Goal: Task Accomplishment & Management: Use online tool/utility

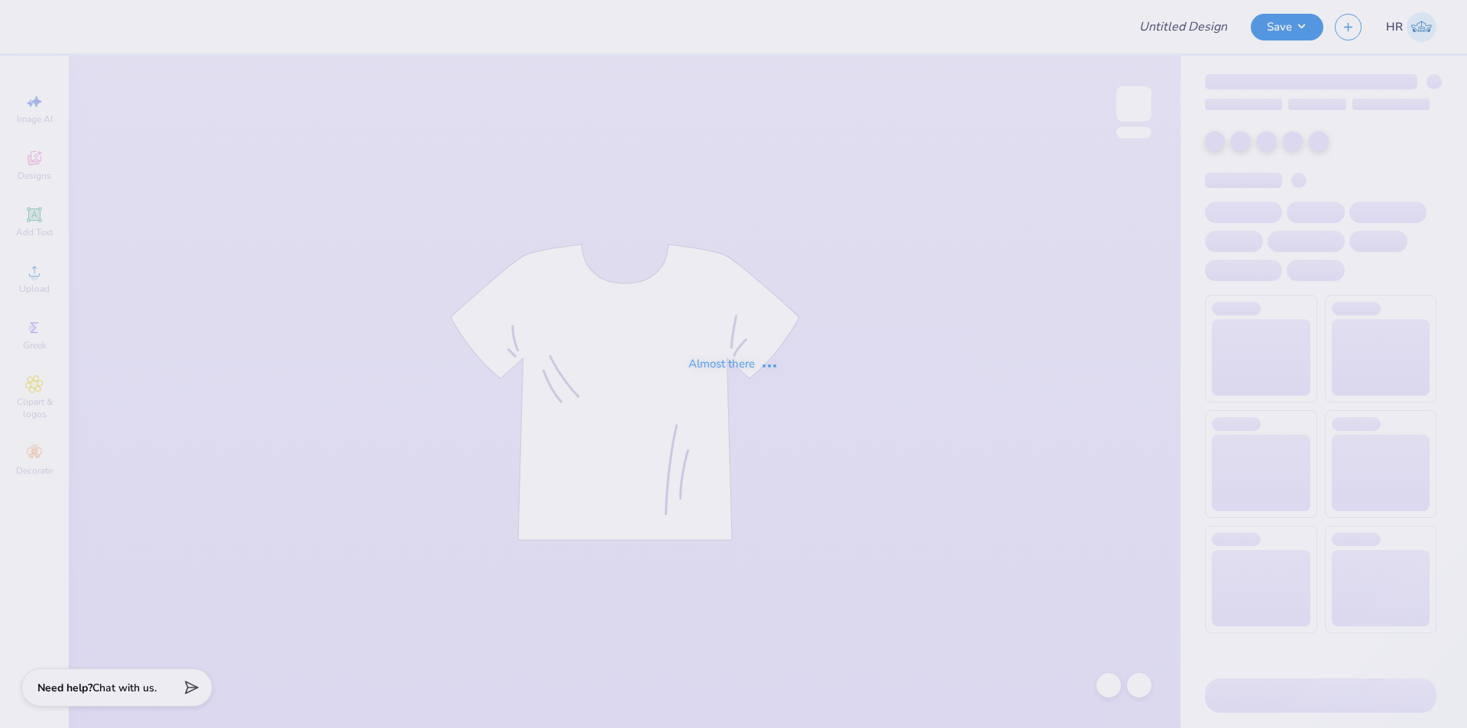
type input "Training - Ticket Activities 8"
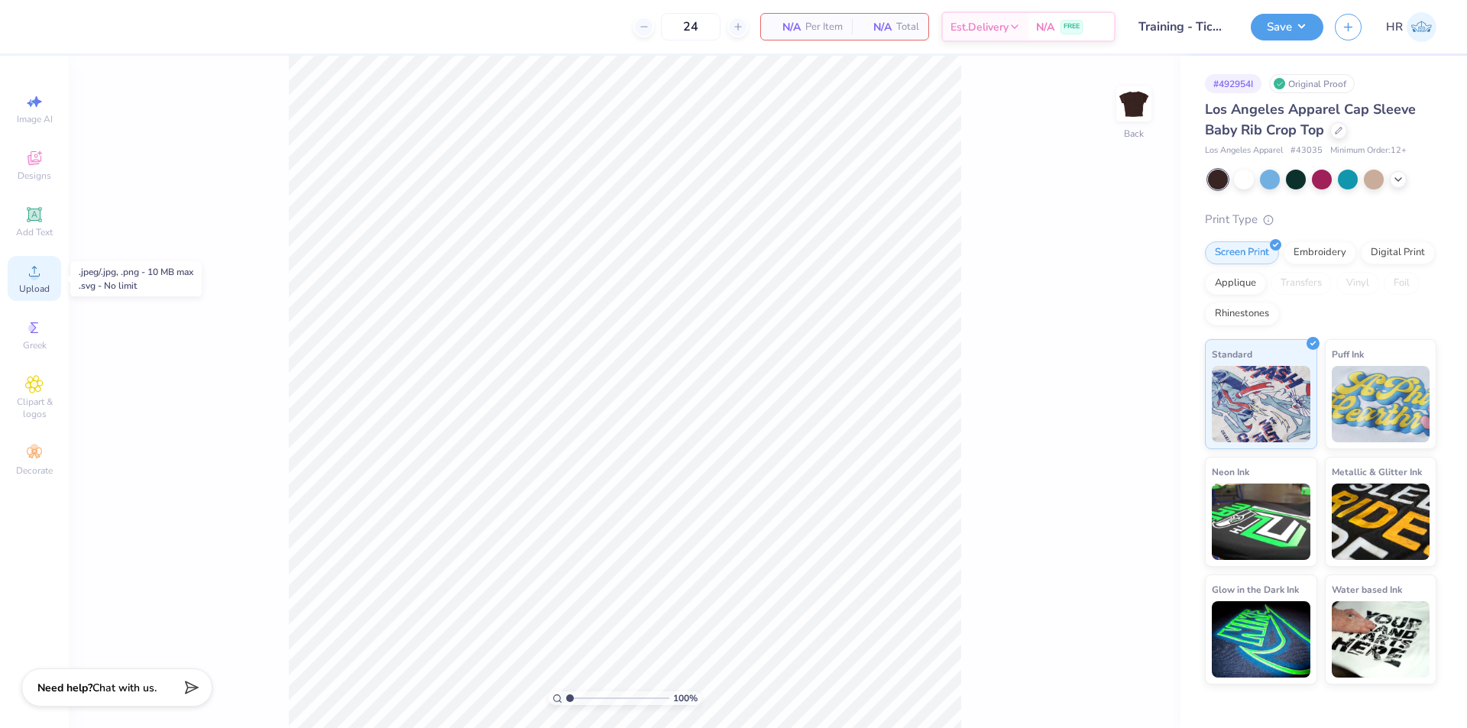
click at [34, 266] on icon at bounding box center [34, 271] width 18 height 18
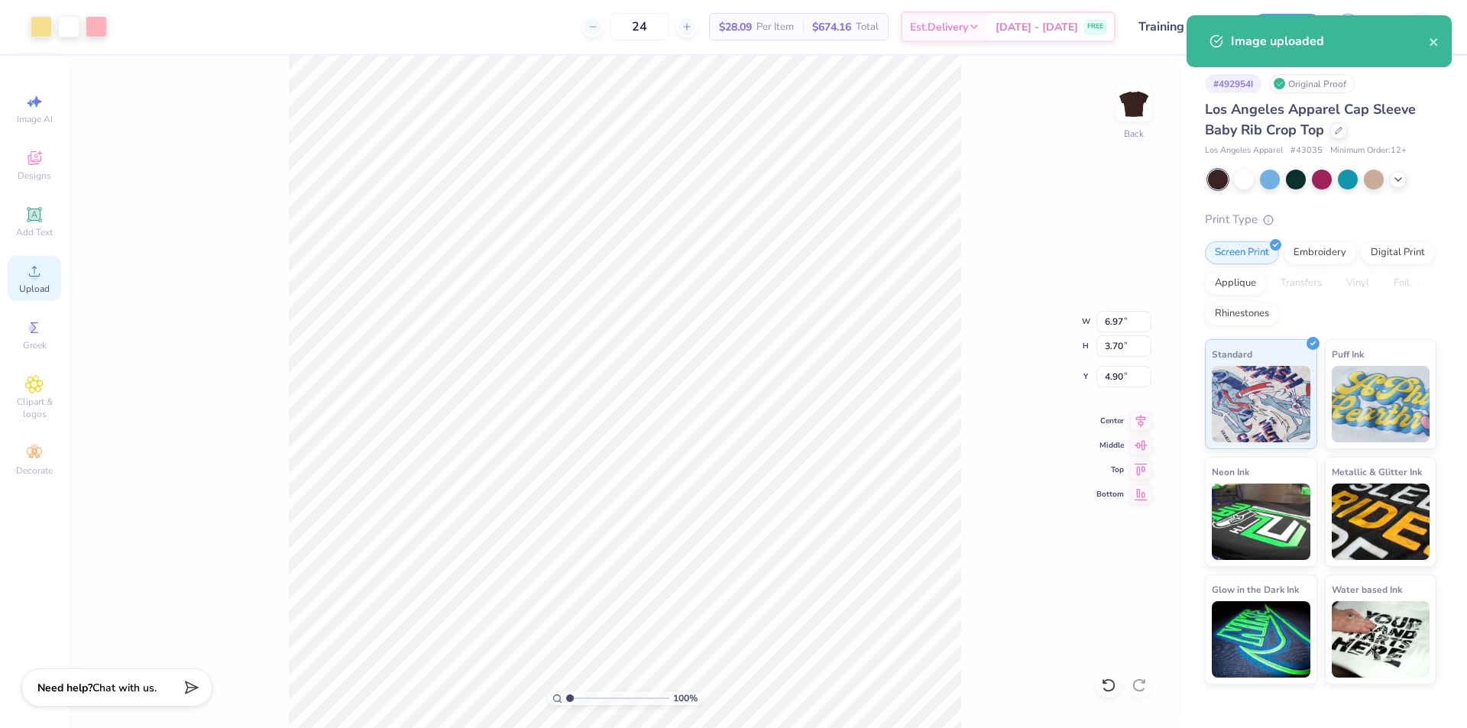
type input "2.86"
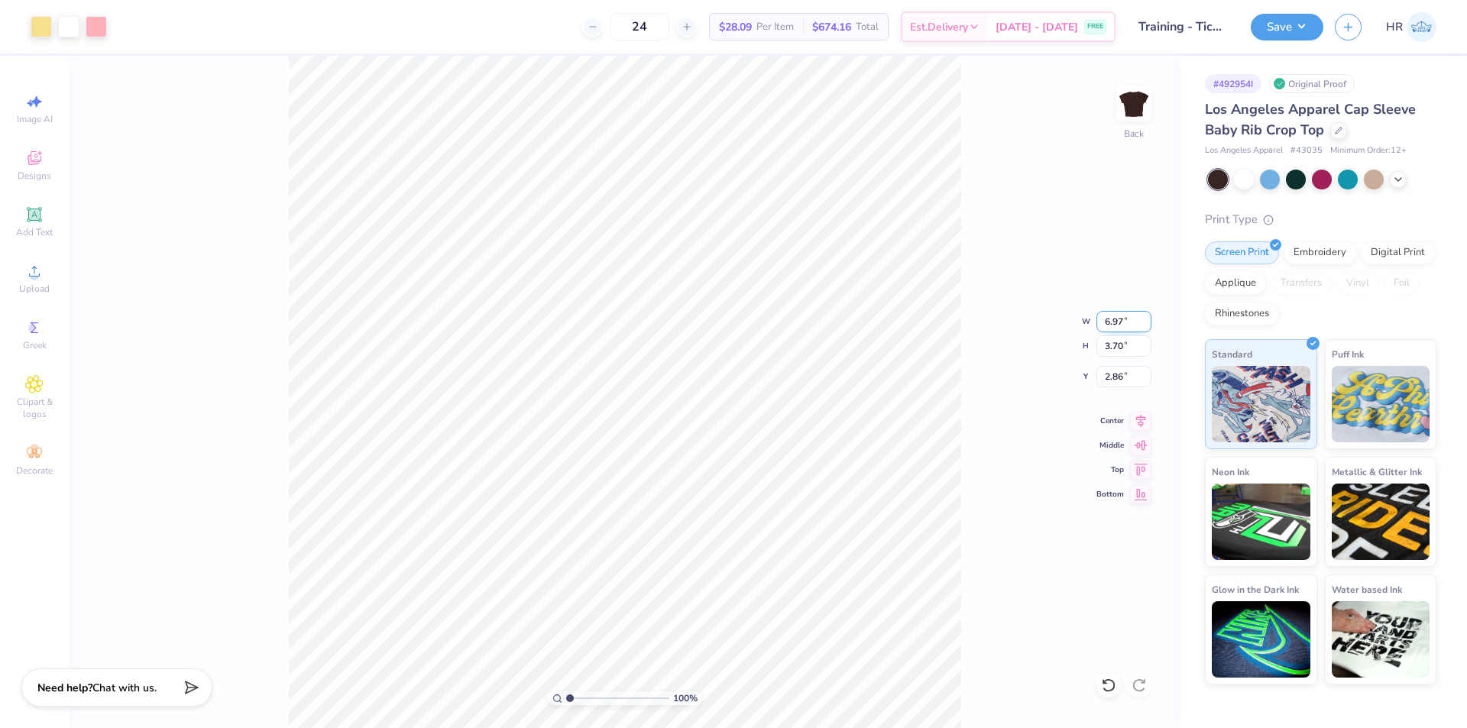
click at [1111, 325] on input "6.97" at bounding box center [1123, 321] width 55 height 21
type input "5.00"
type input "2.65"
click at [1109, 380] on input "3.38" at bounding box center [1123, 376] width 55 height 21
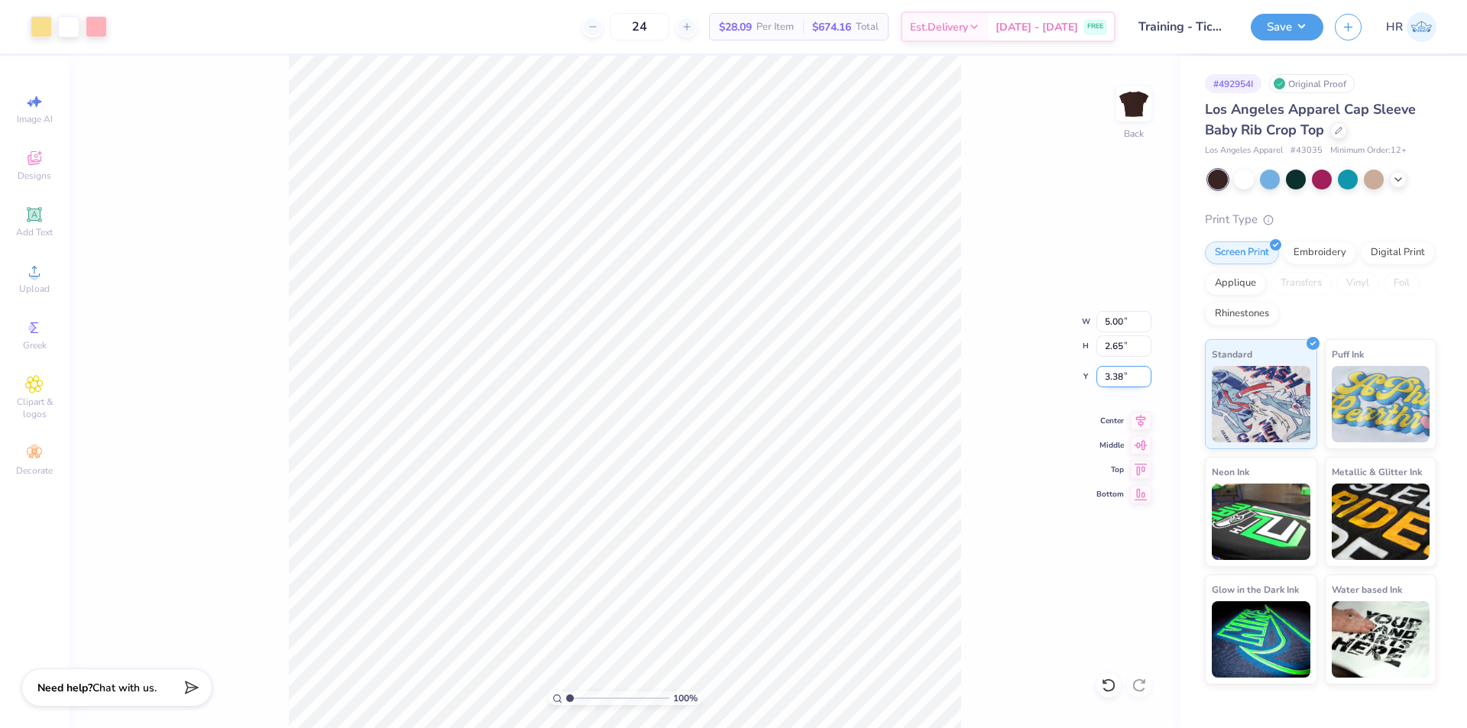
click at [1109, 380] on input "3.38" at bounding box center [1123, 376] width 55 height 21
type input "3.00"
click at [1106, 380] on input "3.00" at bounding box center [1123, 376] width 55 height 21
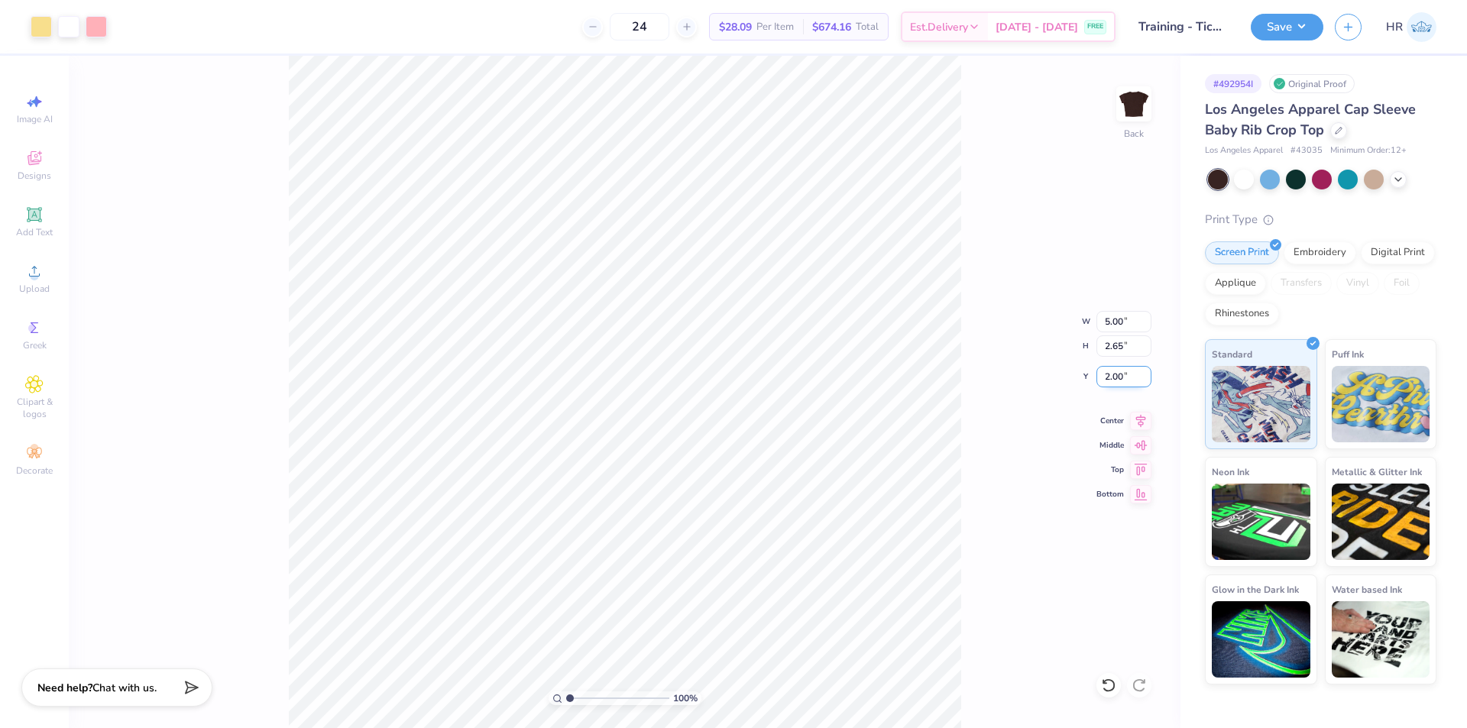
click at [1100, 374] on input "2.00" at bounding box center [1123, 376] width 55 height 21
click at [1120, 378] on input "1.00" at bounding box center [1123, 376] width 55 height 21
type input "2.00"
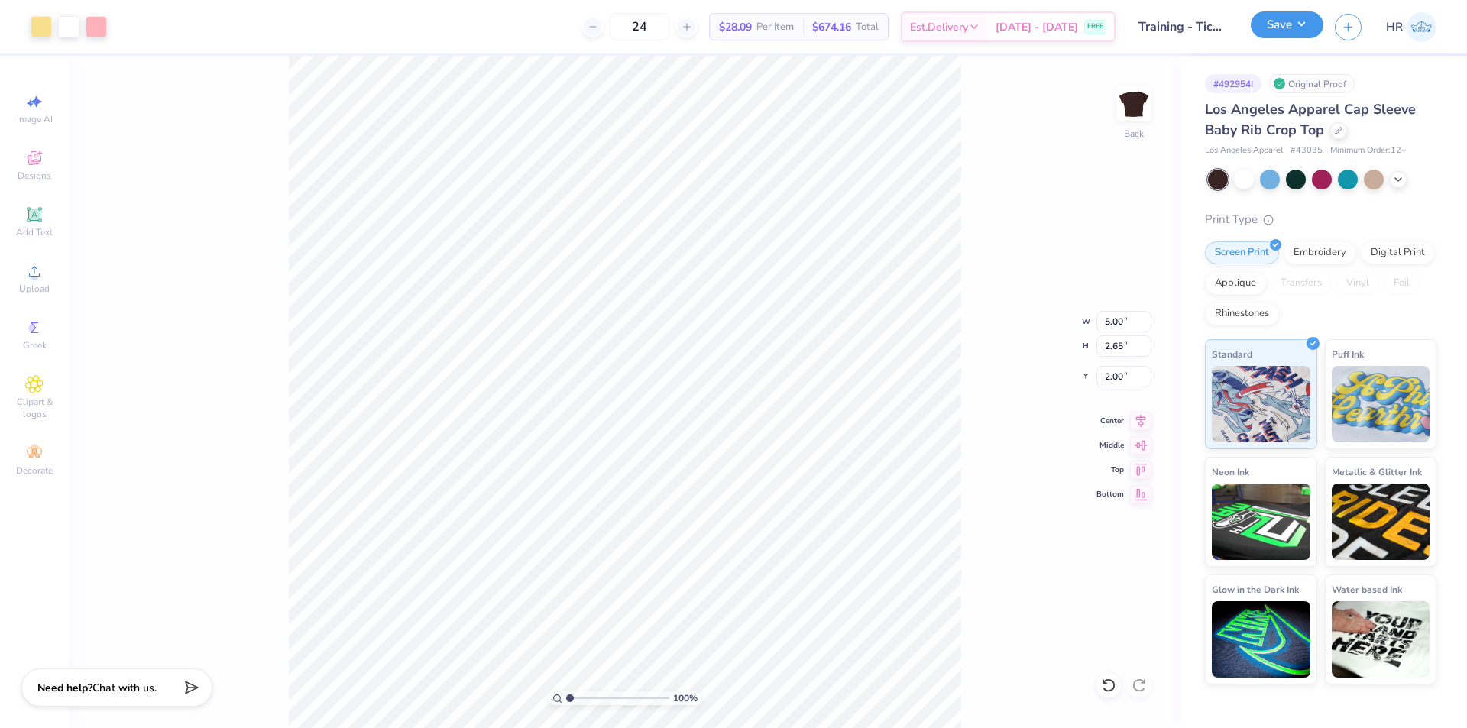
click at [1296, 30] on button "Save" at bounding box center [1287, 24] width 73 height 27
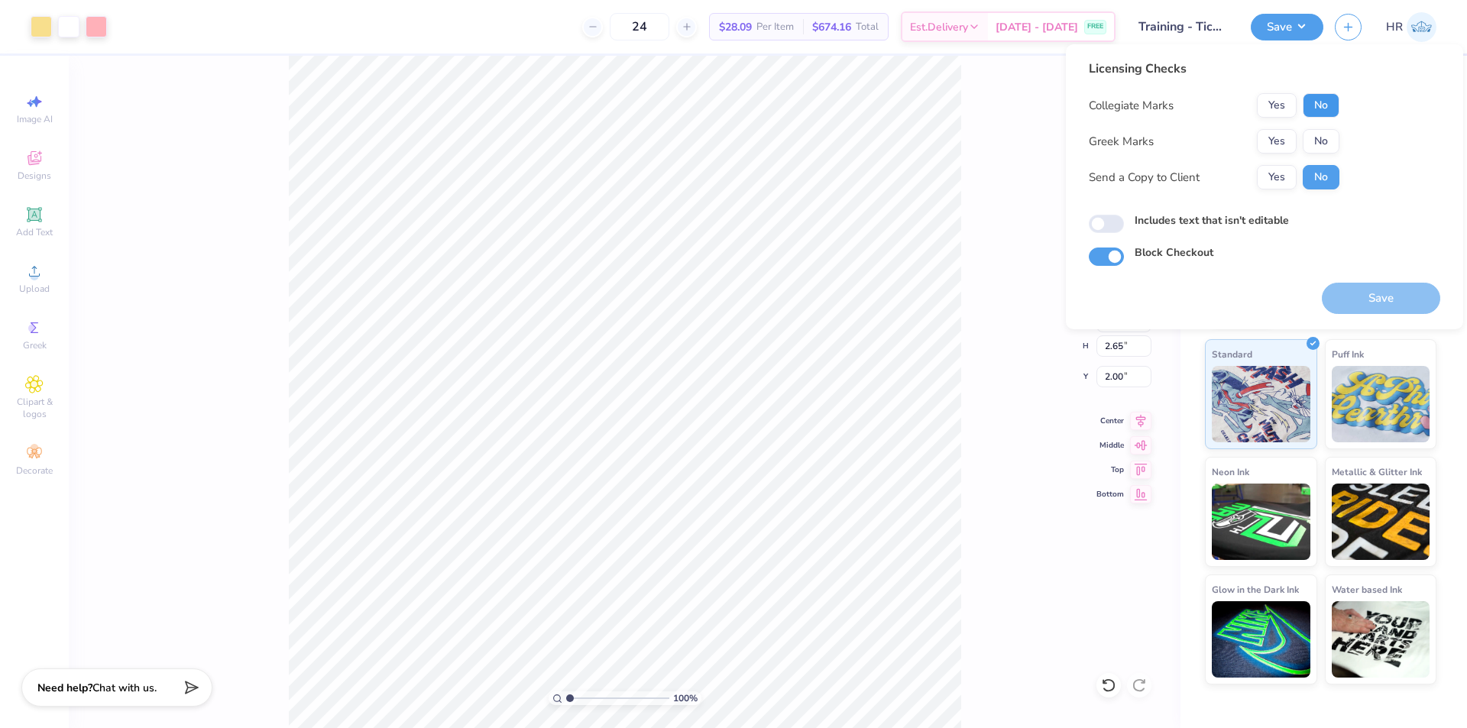
click at [1317, 110] on button "No" at bounding box center [1321, 105] width 37 height 24
click at [1314, 144] on button "No" at bounding box center [1321, 141] width 37 height 24
click at [1113, 222] on input "Includes text that isn't editable" at bounding box center [1106, 224] width 35 height 18
checkbox input "true"
click at [1387, 296] on button "Save" at bounding box center [1381, 298] width 118 height 31
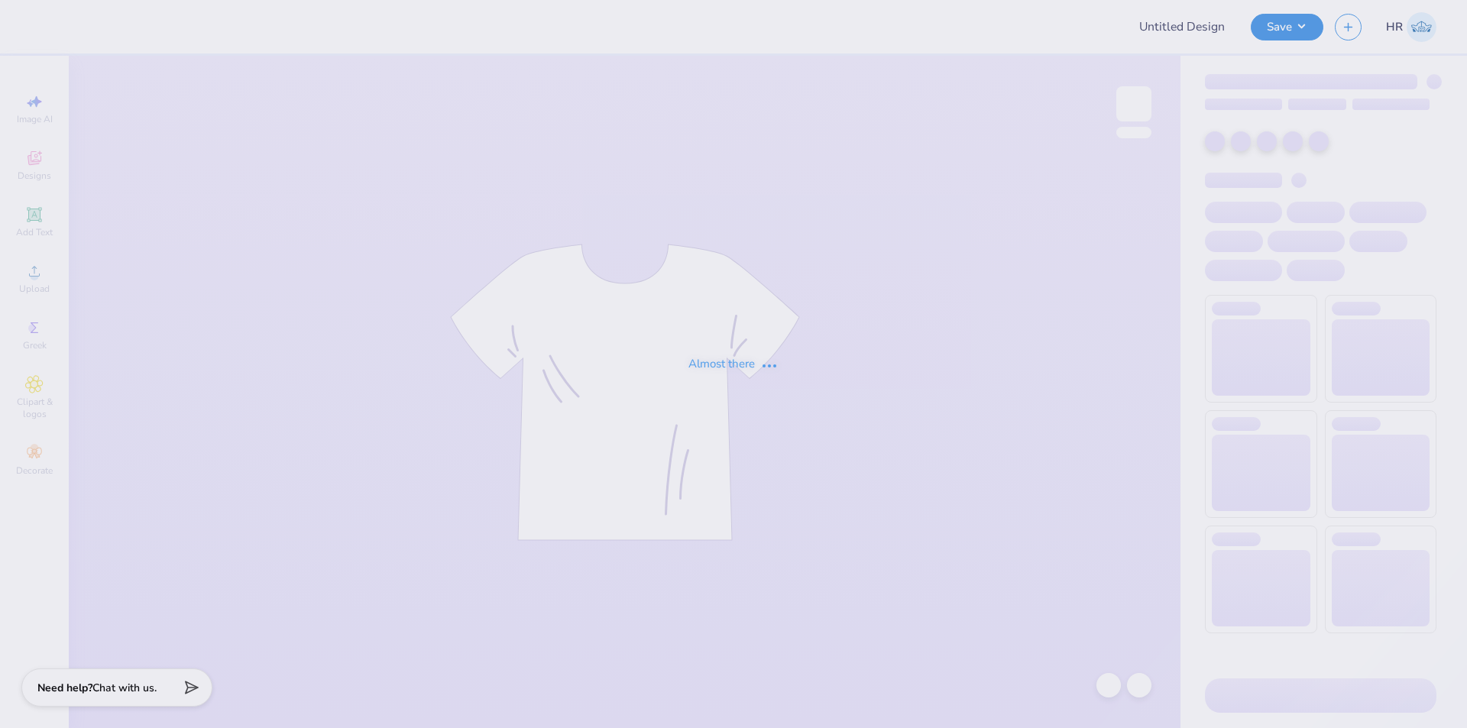
type input "Training - Ticket Activities 8"
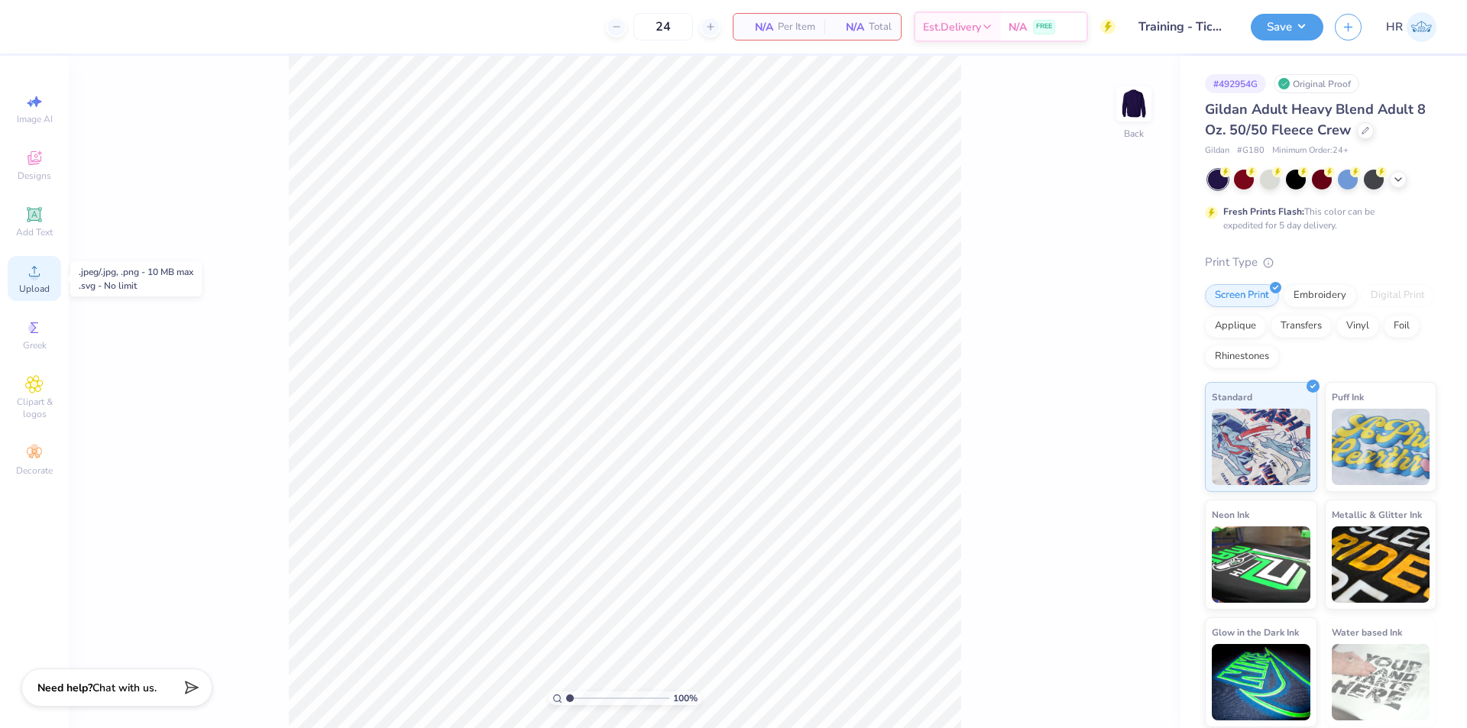
click at [49, 274] on div "Upload" at bounding box center [34, 278] width 53 height 45
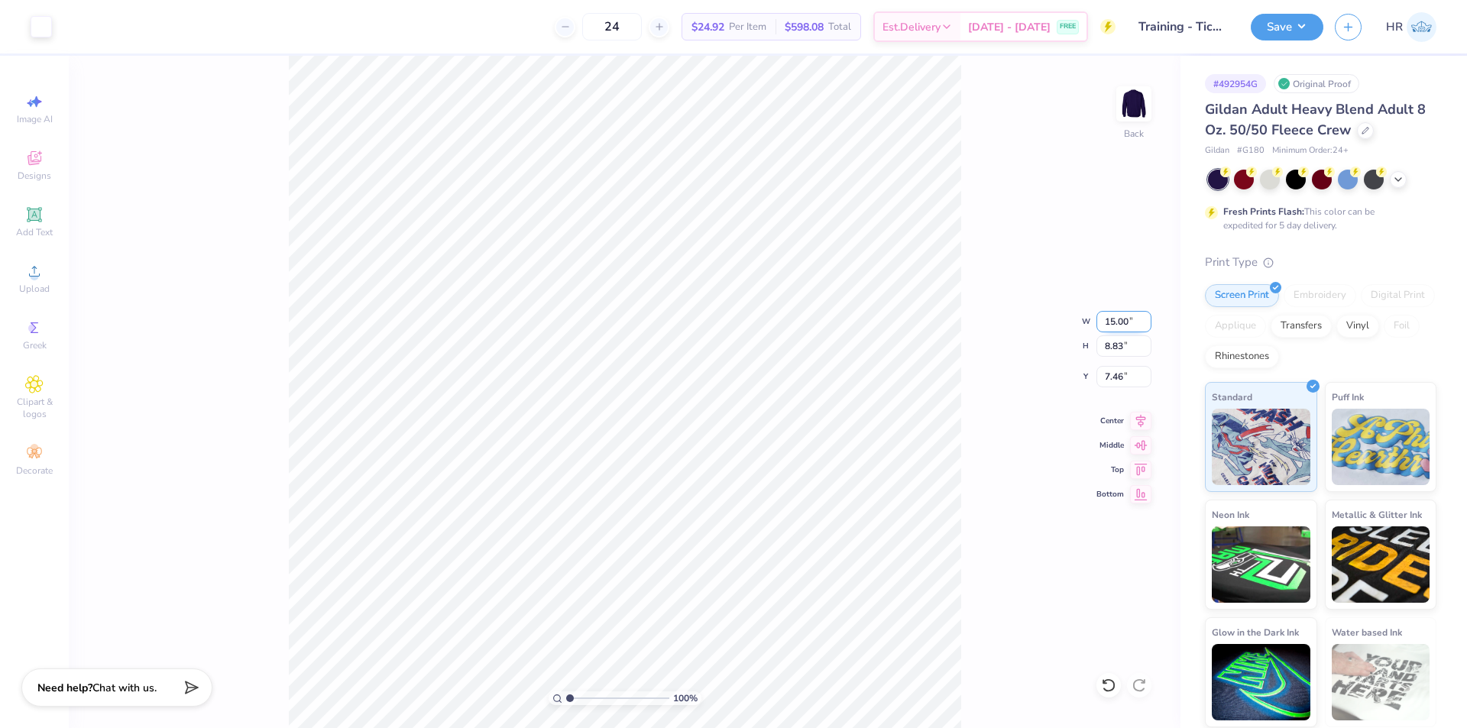
click at [1109, 316] on input "15.00" at bounding box center [1123, 321] width 55 height 21
type input "4.00"
type input "2.35"
type input "10.70"
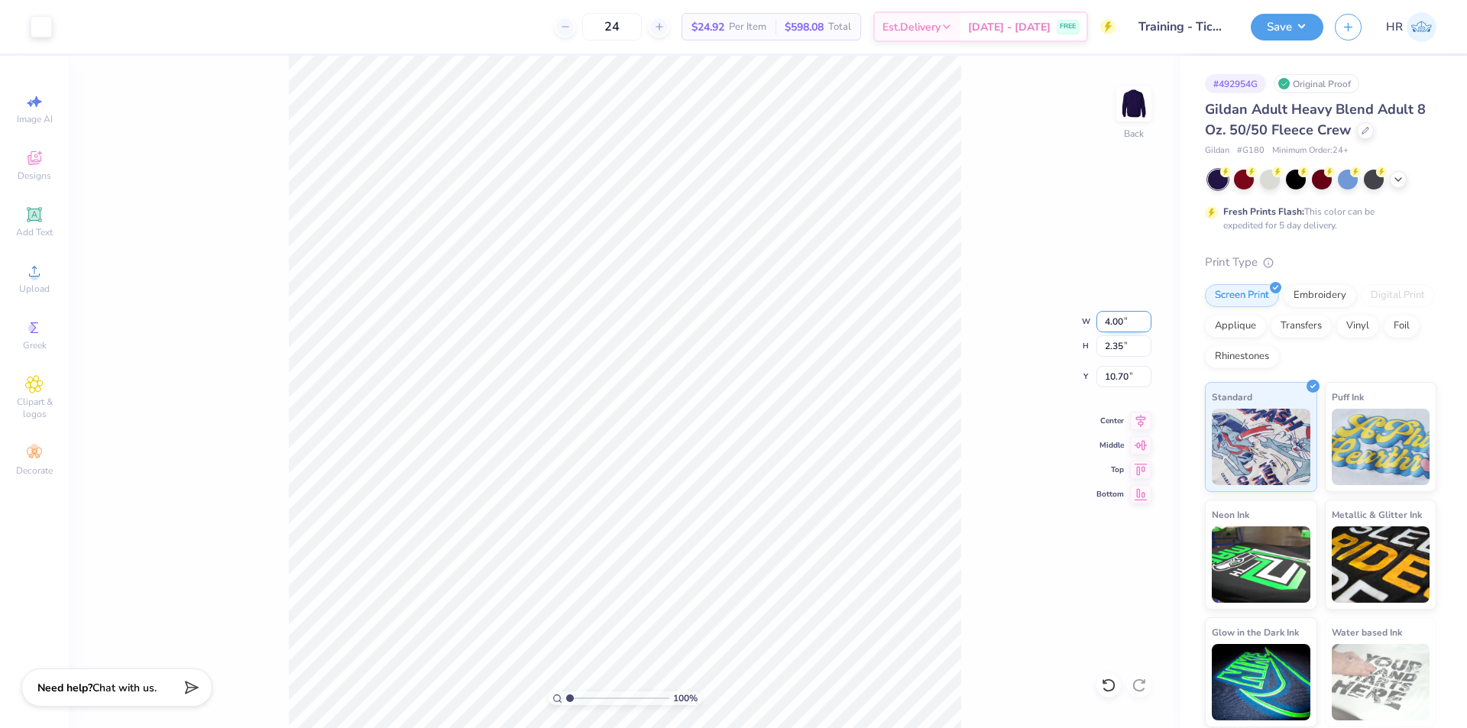
click at [1117, 320] on input "4.00" at bounding box center [1123, 321] width 55 height 21
type input "5.00"
type input "2.94"
type input "10.40"
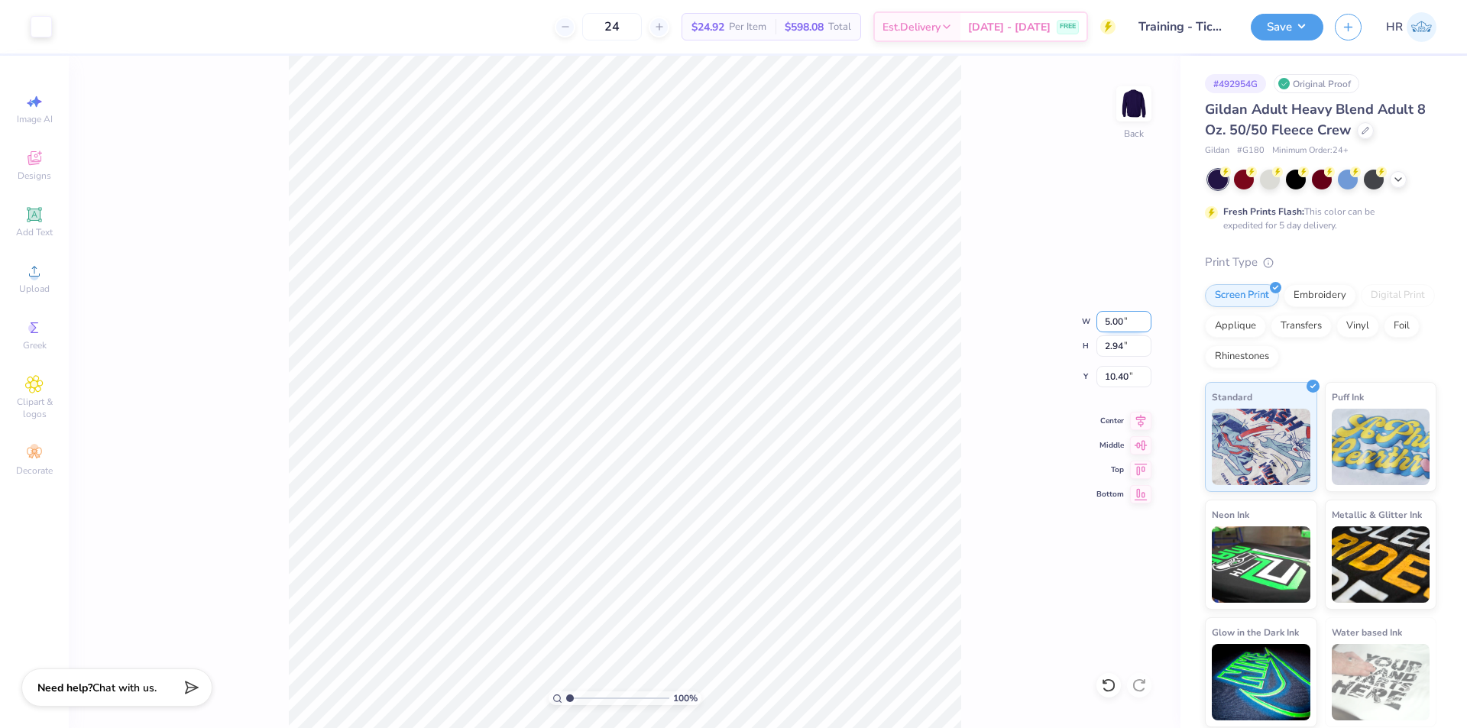
click at [1112, 324] on input "5.00" at bounding box center [1123, 321] width 55 height 21
type input "6.00"
type input "3.53"
click at [1106, 376] on input "10.11" at bounding box center [1123, 376] width 55 height 21
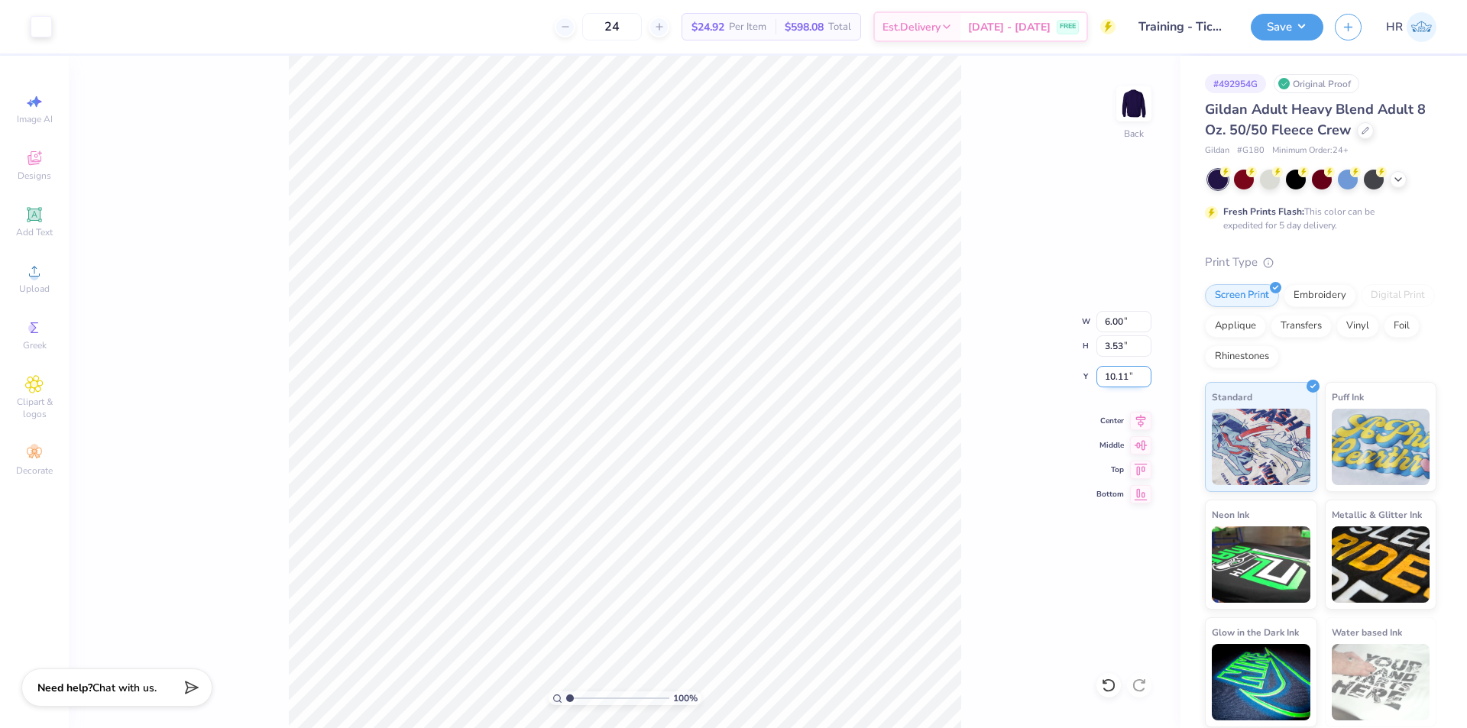
click at [1106, 376] on input "10.11" at bounding box center [1123, 376] width 55 height 21
type input "3.00"
click at [1104, 384] on input "3.00" at bounding box center [1123, 376] width 55 height 21
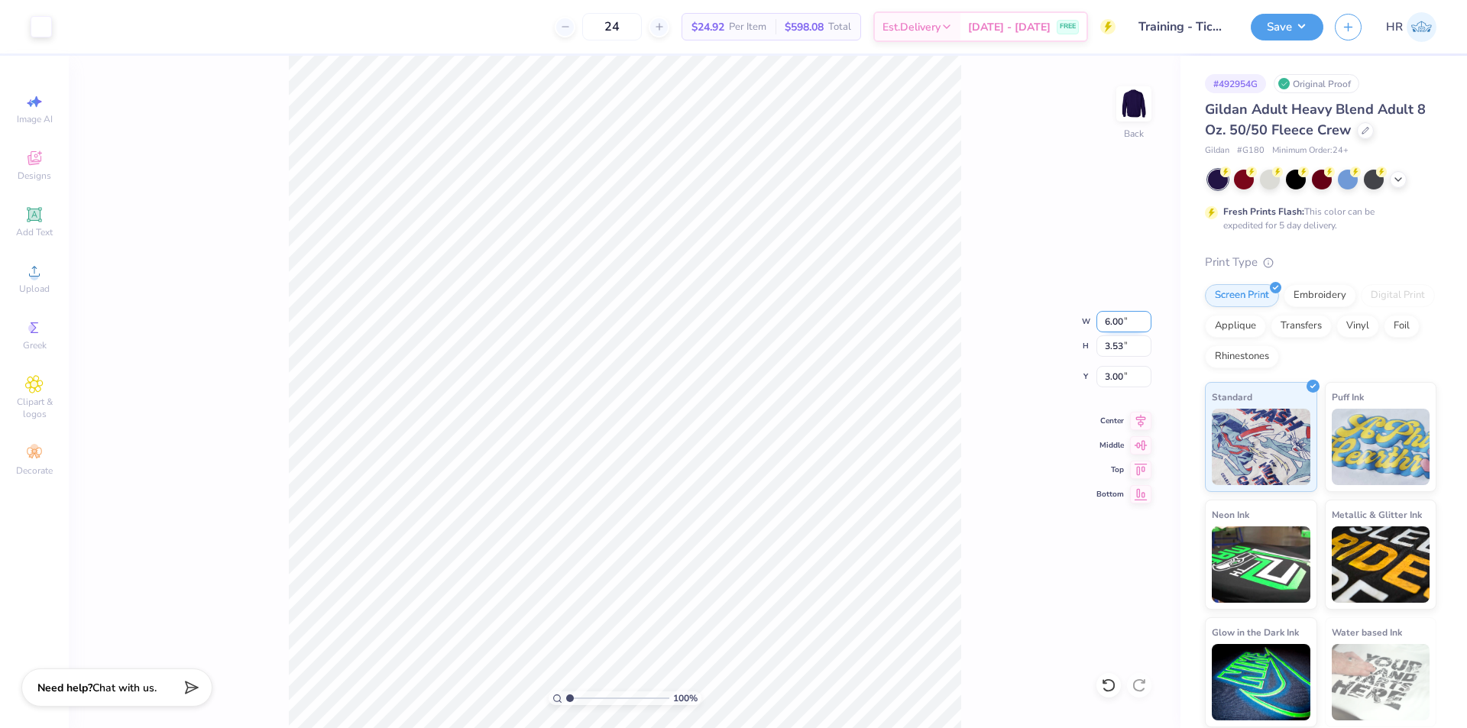
click at [1110, 316] on input "6.00" at bounding box center [1123, 321] width 55 height 21
click at [1115, 350] on input "3.53" at bounding box center [1123, 345] width 55 height 21
click at [1103, 375] on input "3.00" at bounding box center [1123, 376] width 55 height 21
click at [1305, 27] on button "Save" at bounding box center [1287, 24] width 73 height 27
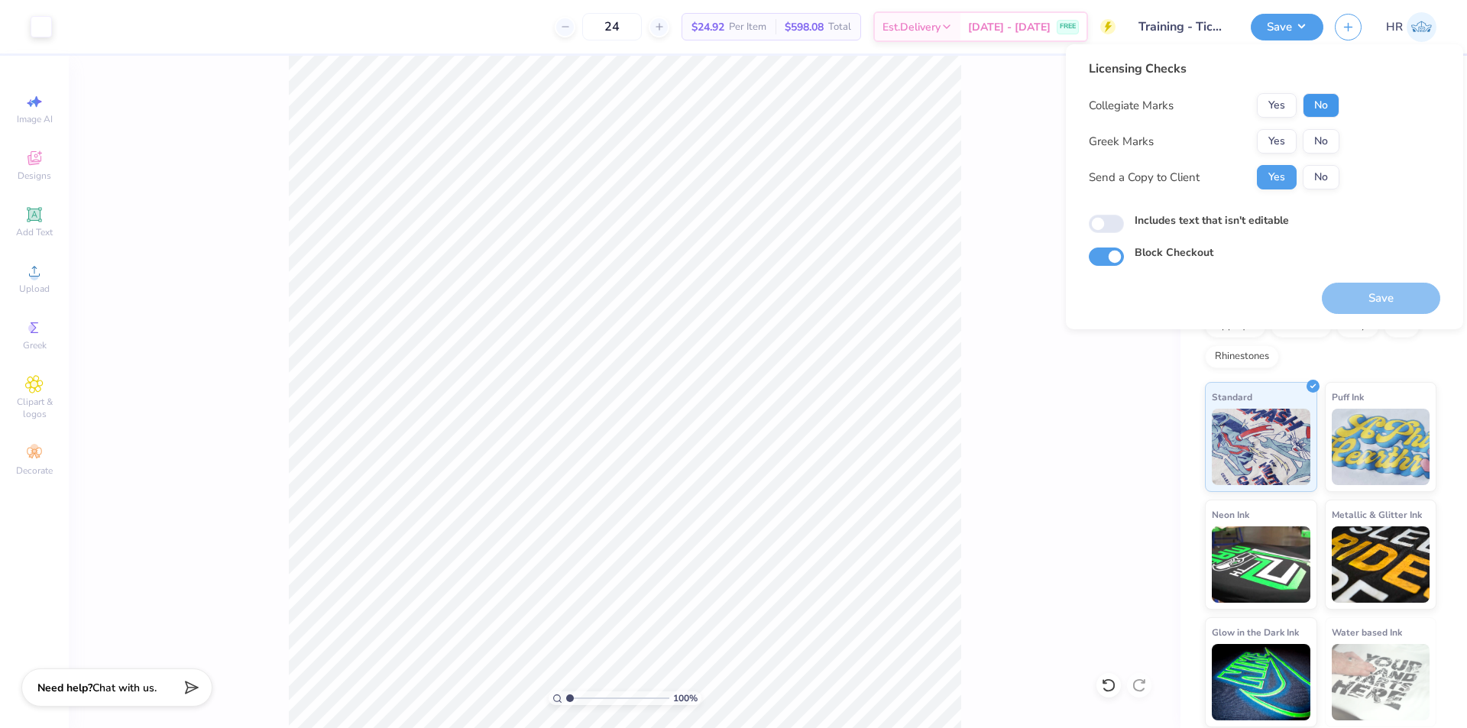
click at [1317, 102] on button "No" at bounding box center [1321, 105] width 37 height 24
click at [1322, 134] on button "No" at bounding box center [1321, 141] width 37 height 24
click at [1313, 176] on button "No" at bounding box center [1321, 177] width 37 height 24
click at [1115, 215] on input "Includes text that isn't editable" at bounding box center [1106, 224] width 35 height 18
checkbox input "true"
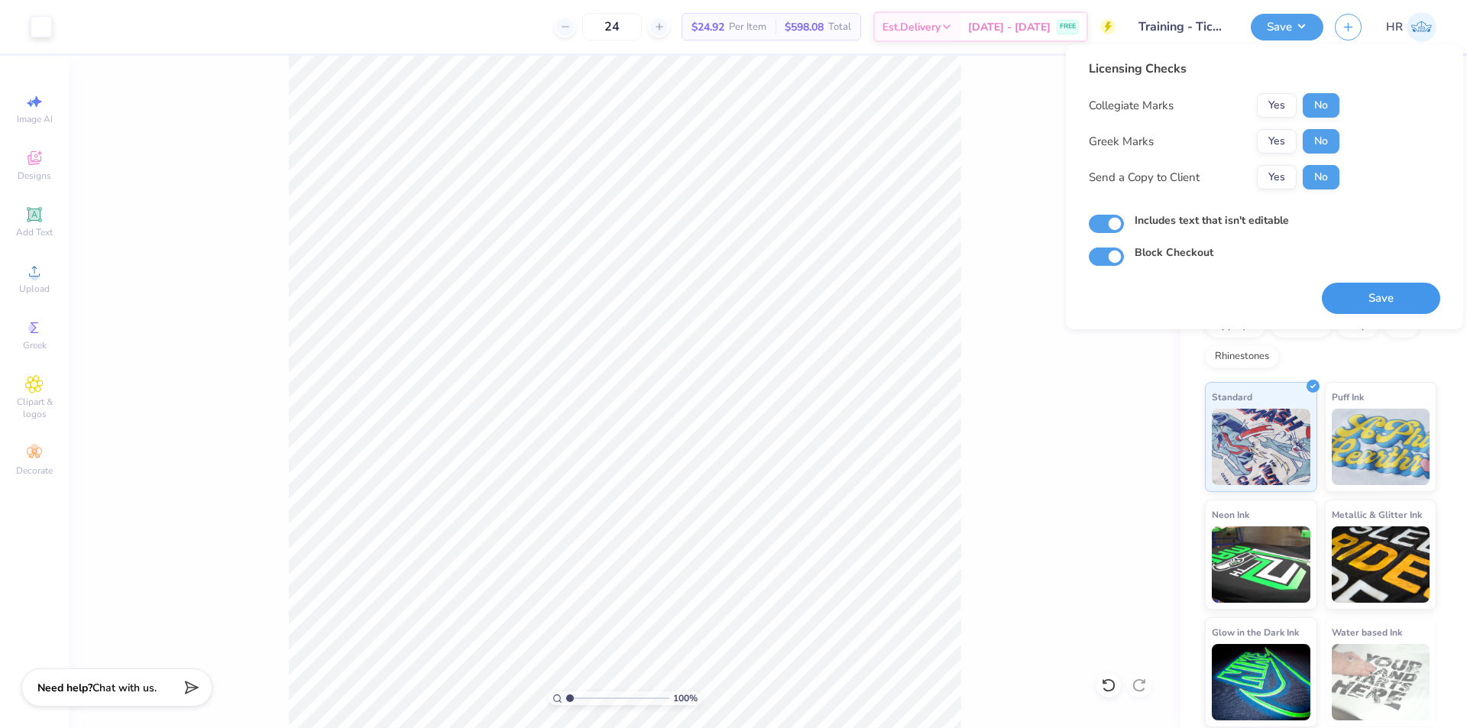
click at [1379, 306] on button "Save" at bounding box center [1381, 298] width 118 height 31
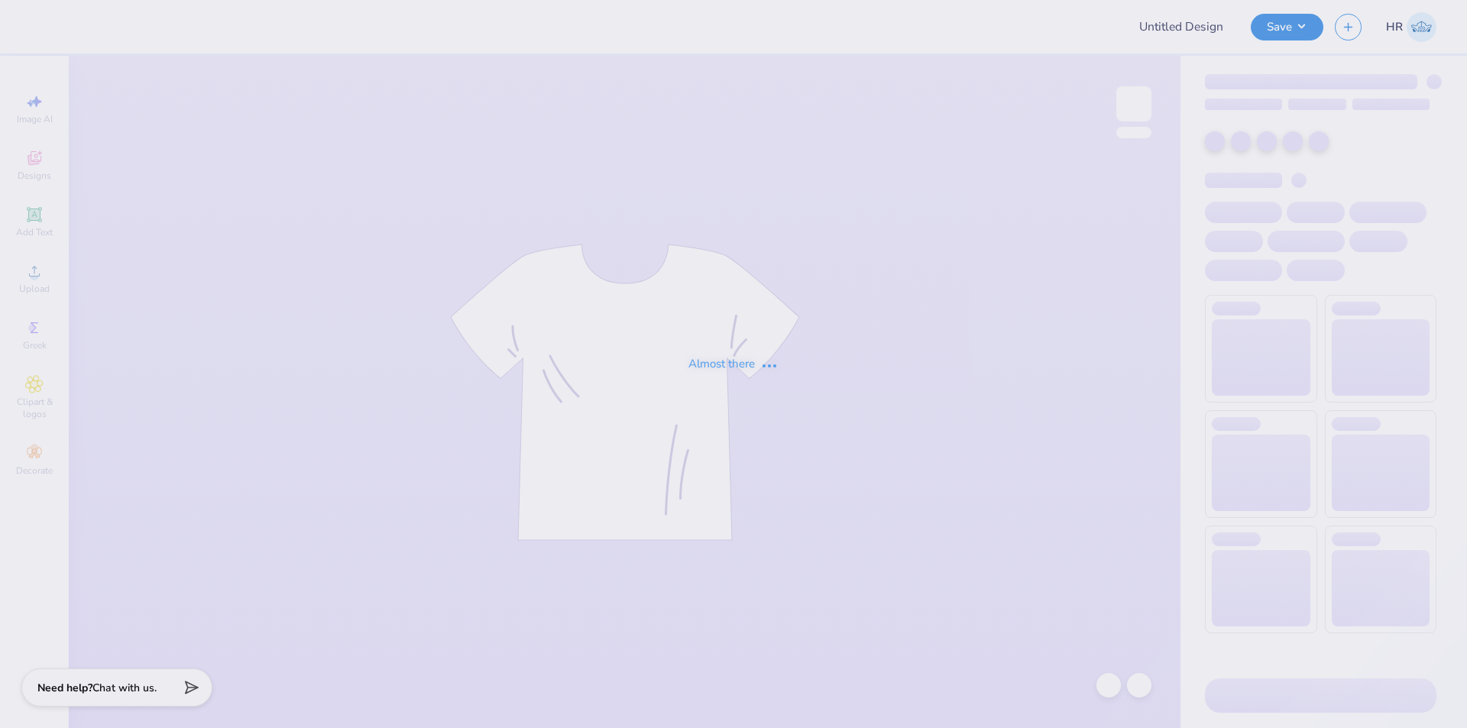
type input "Training - Ticket Activities 8"
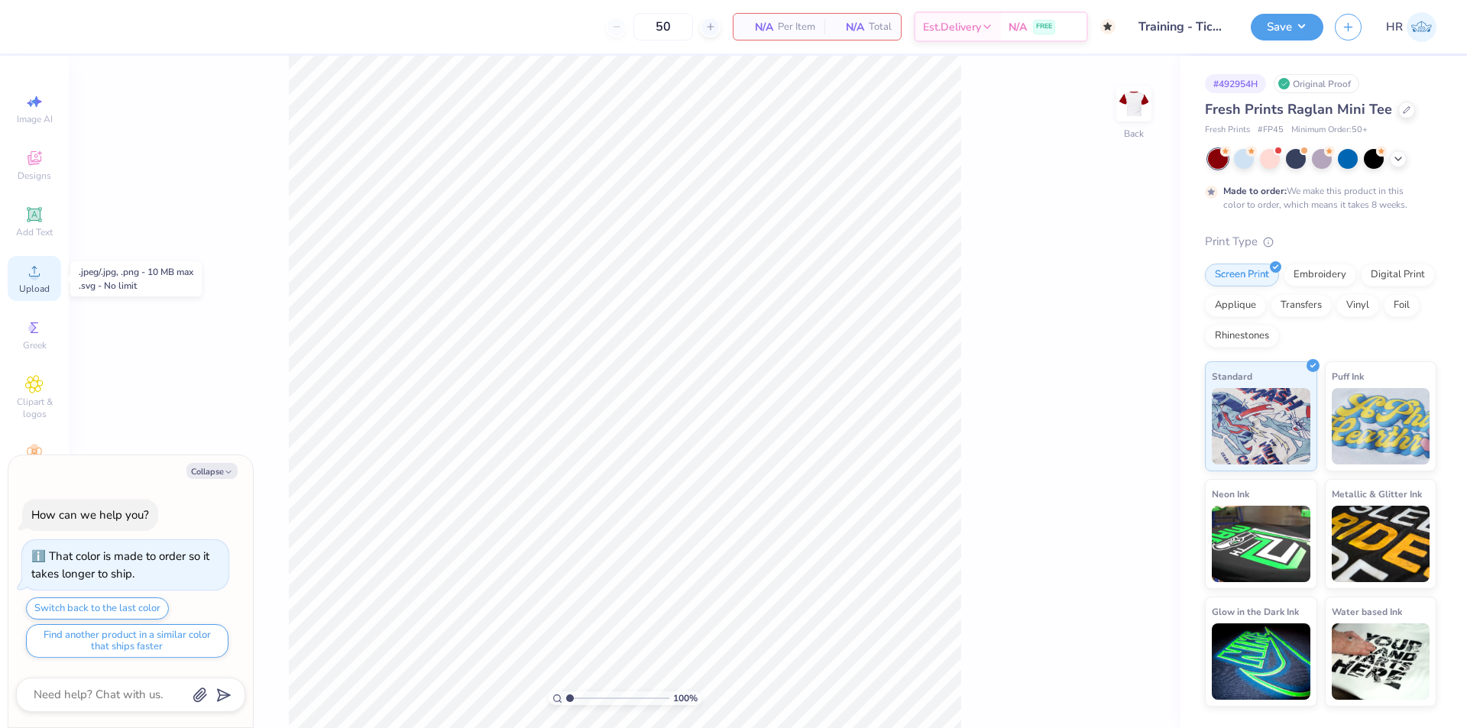
click at [40, 286] on span "Upload" at bounding box center [34, 289] width 31 height 12
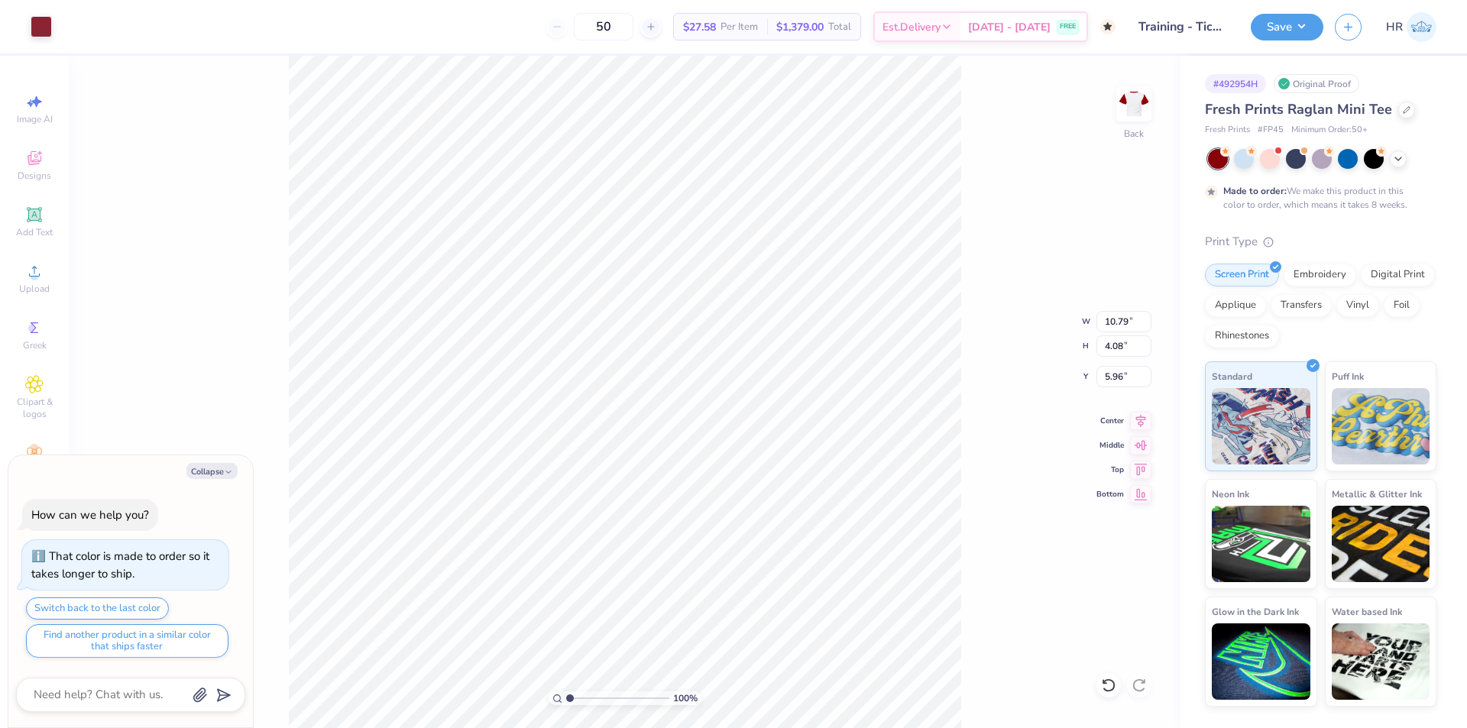
type textarea "x"
type input "7.68"
type input "2.91"
type textarea "x"
type input "3.00"
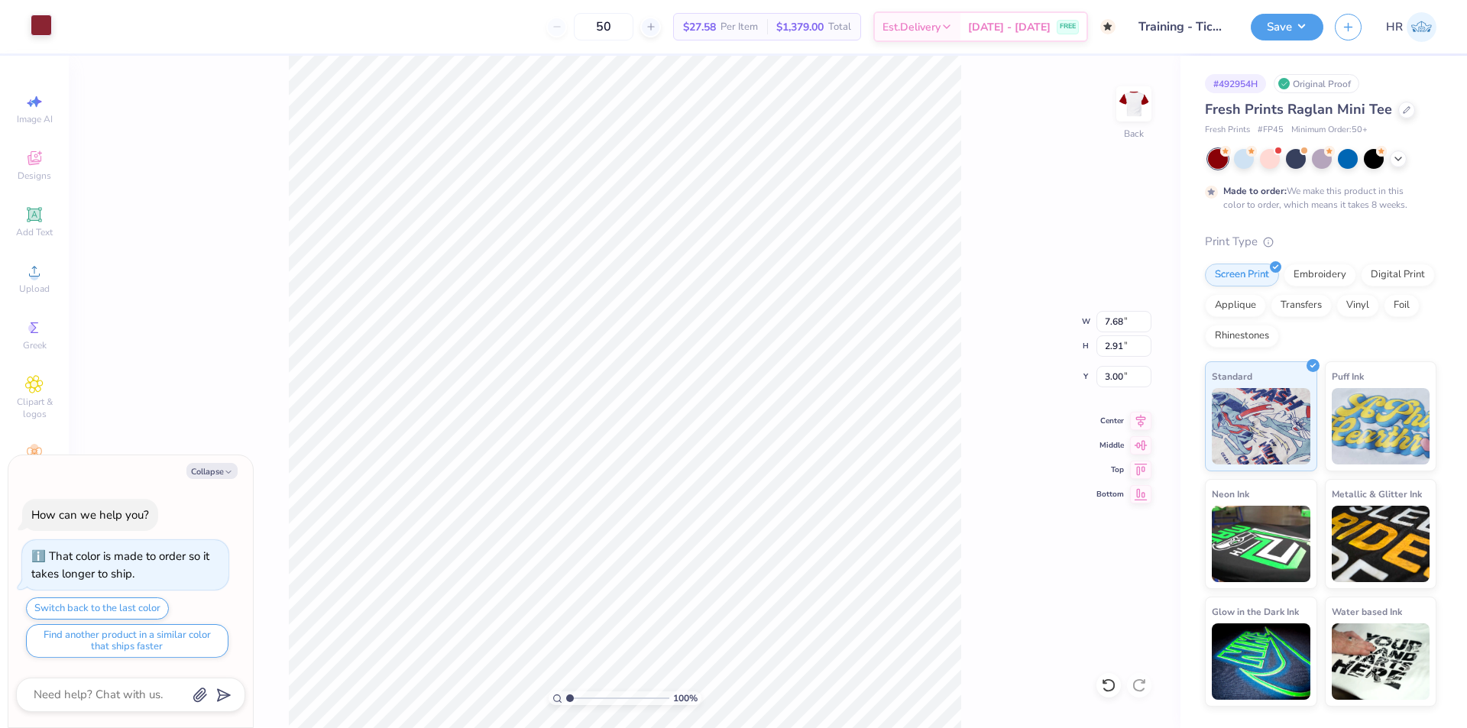
click at [40, 29] on div at bounding box center [41, 25] width 21 height 21
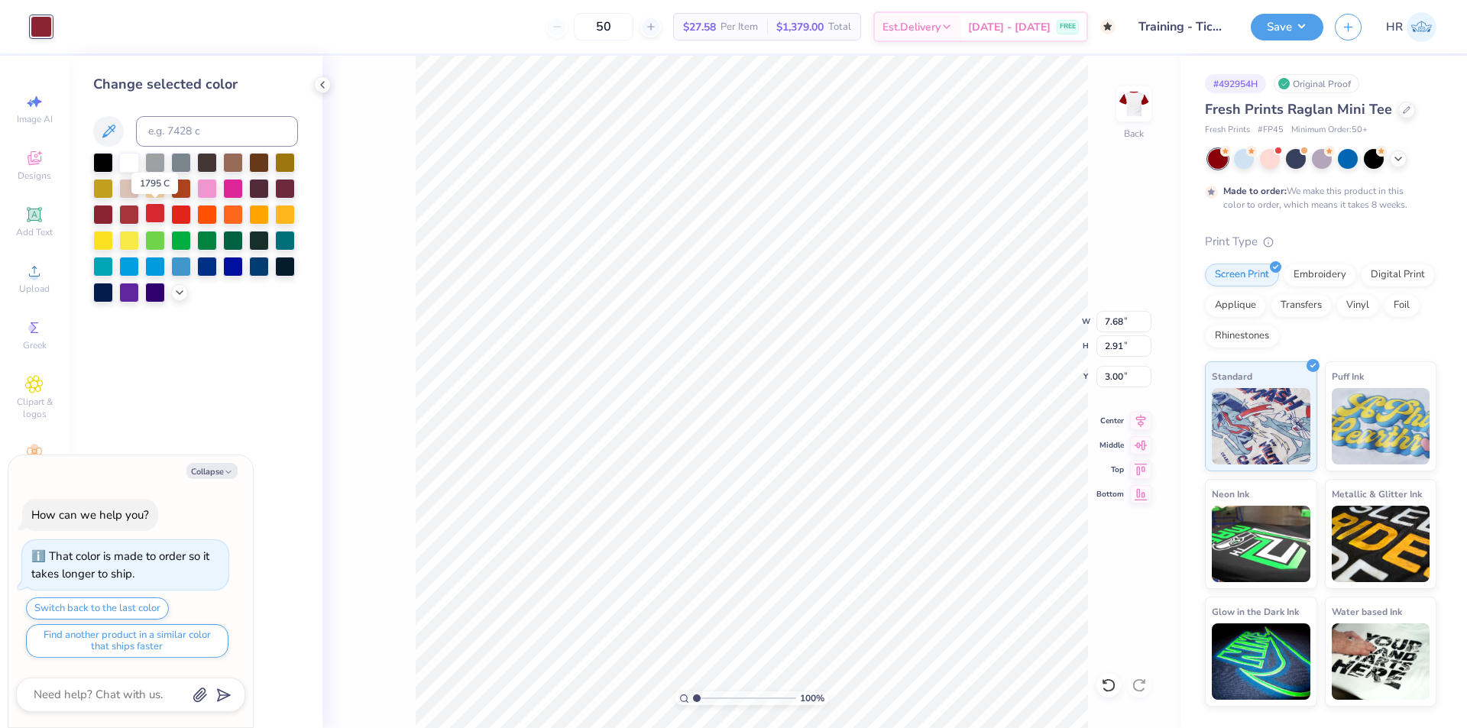
click at [160, 217] on div at bounding box center [155, 213] width 20 height 20
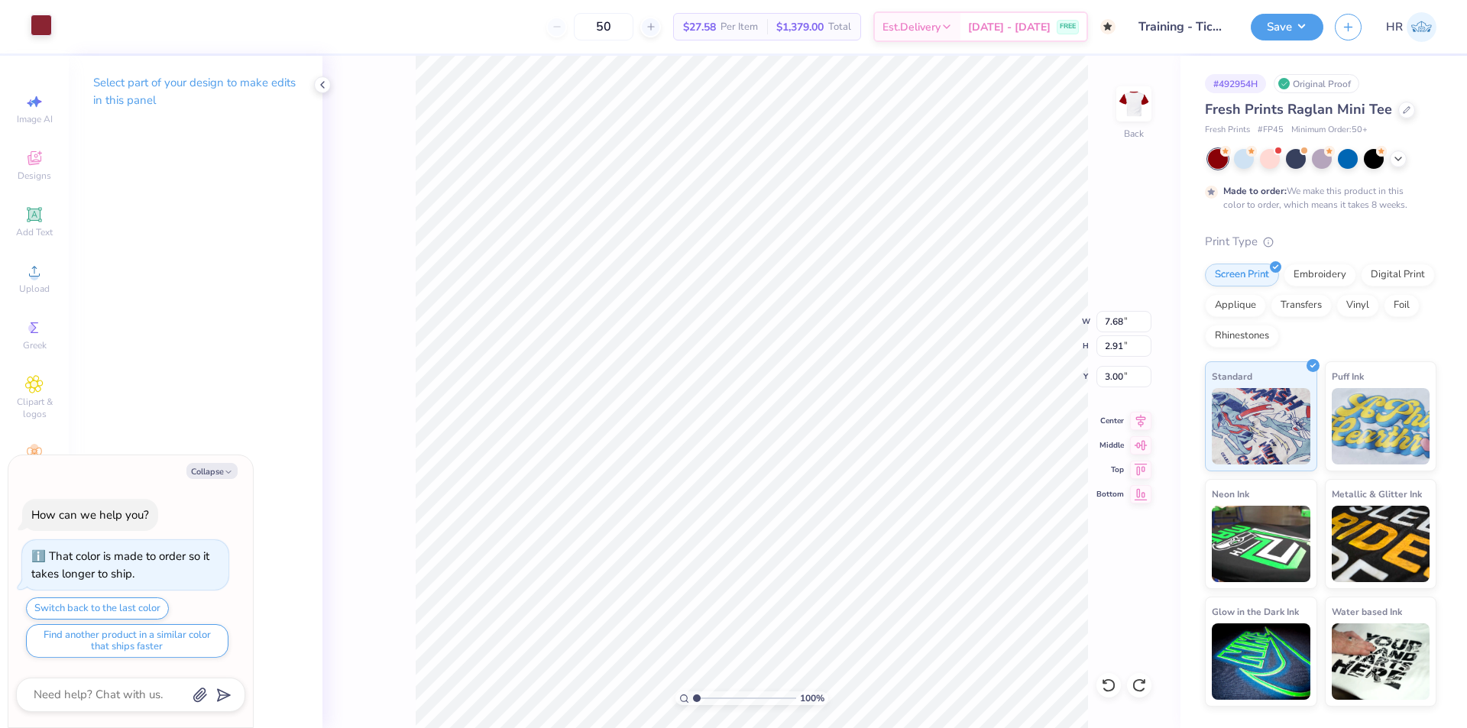
click at [49, 28] on div at bounding box center [41, 25] width 21 height 21
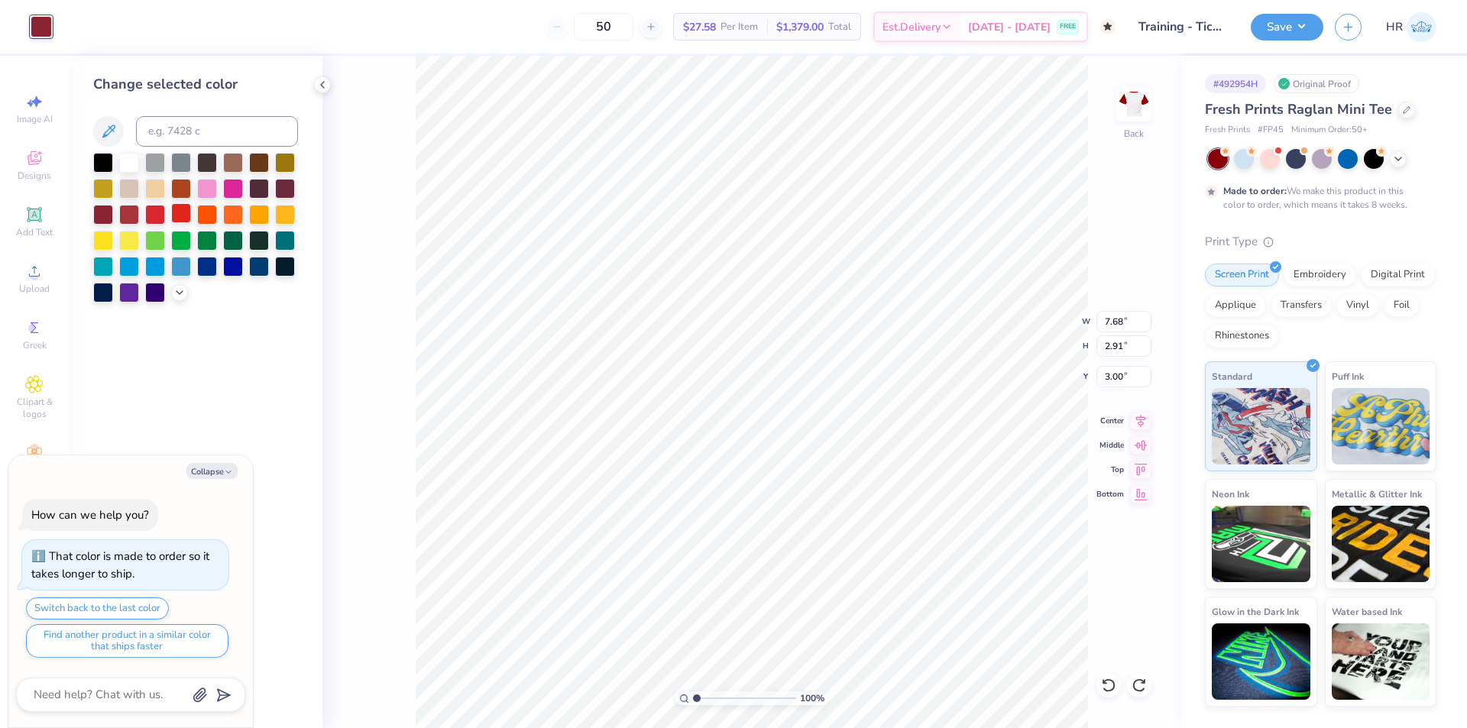
click at [182, 213] on div at bounding box center [181, 213] width 20 height 20
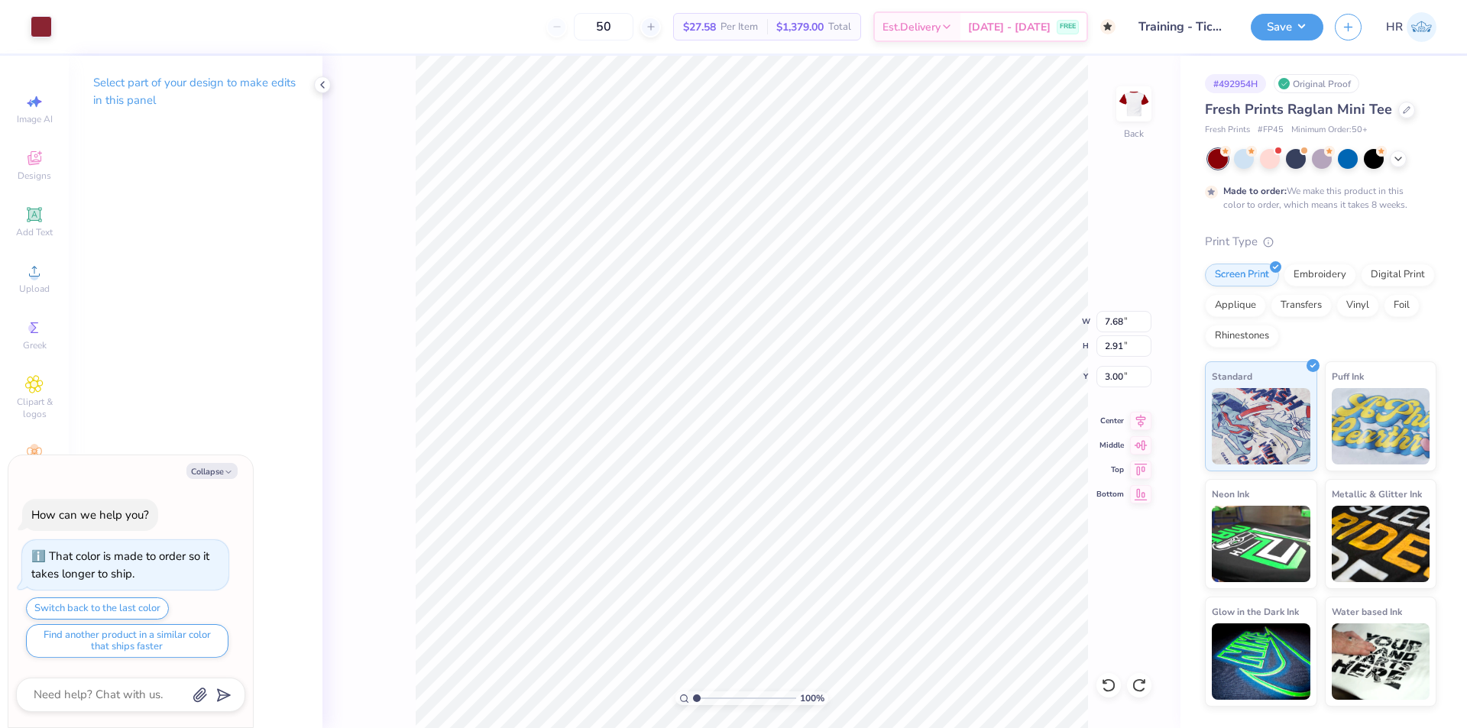
click at [40, 46] on div "Art colors" at bounding box center [26, 26] width 52 height 53
click at [35, 34] on div at bounding box center [41, 25] width 21 height 21
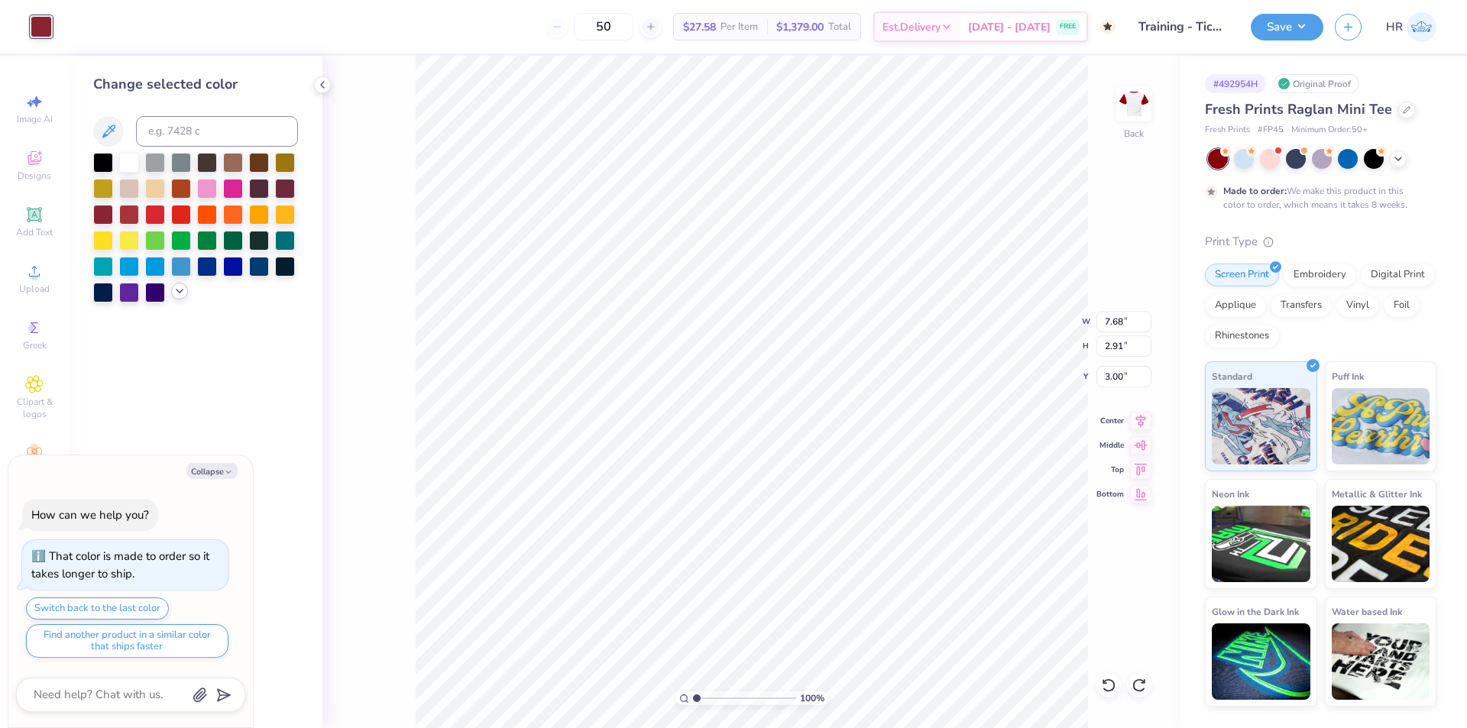
click at [179, 289] on icon at bounding box center [179, 291] width 12 height 12
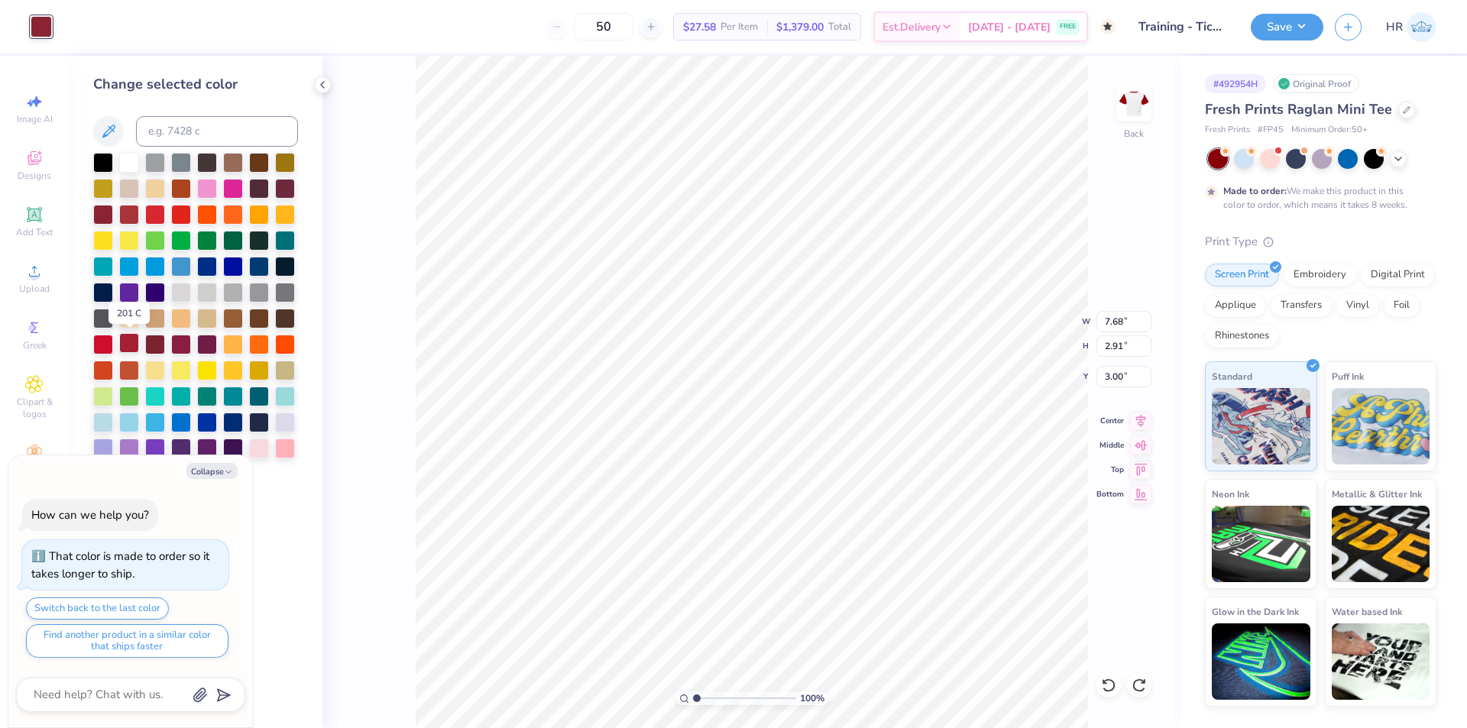
click at [130, 348] on div at bounding box center [129, 343] width 20 height 20
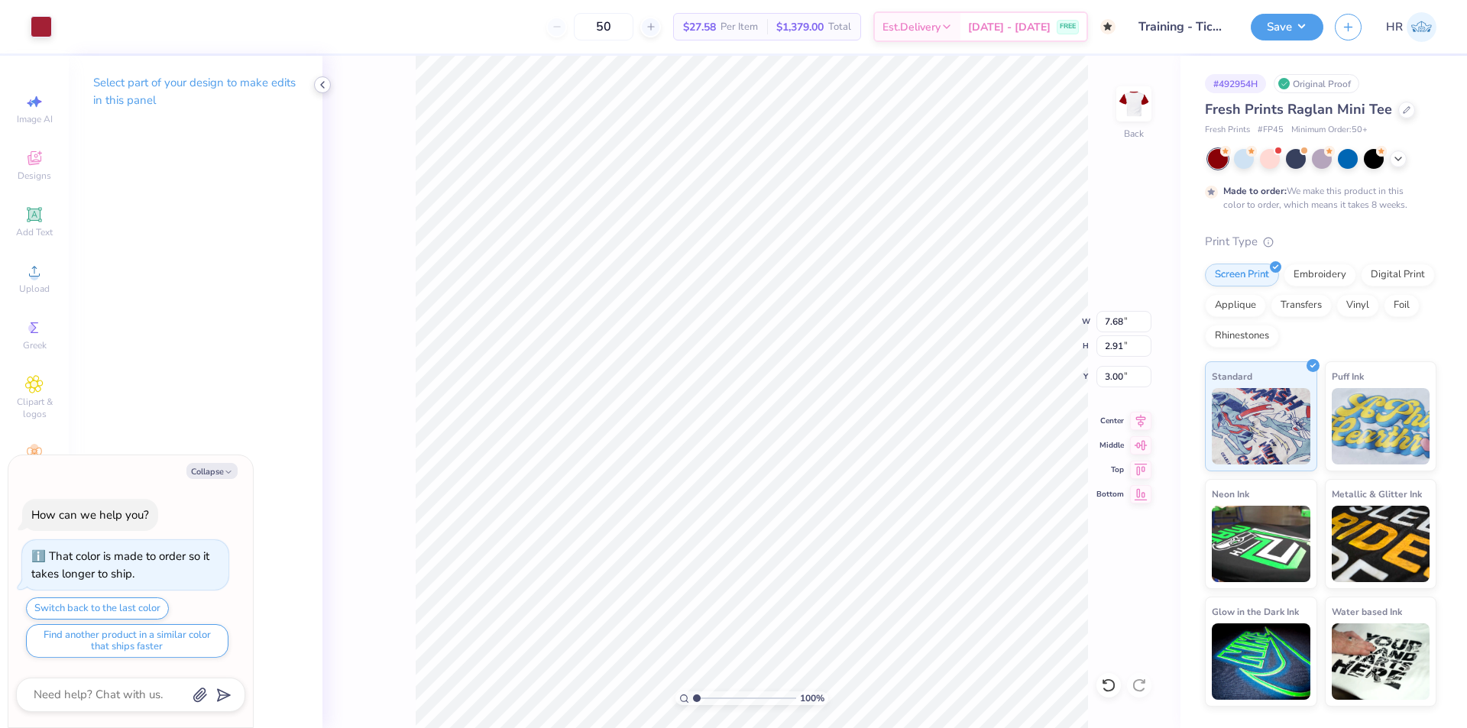
click at [326, 81] on icon at bounding box center [322, 85] width 12 height 12
type textarea "x"
click at [1112, 329] on input "7.68" at bounding box center [1123, 321] width 55 height 21
type input "7"
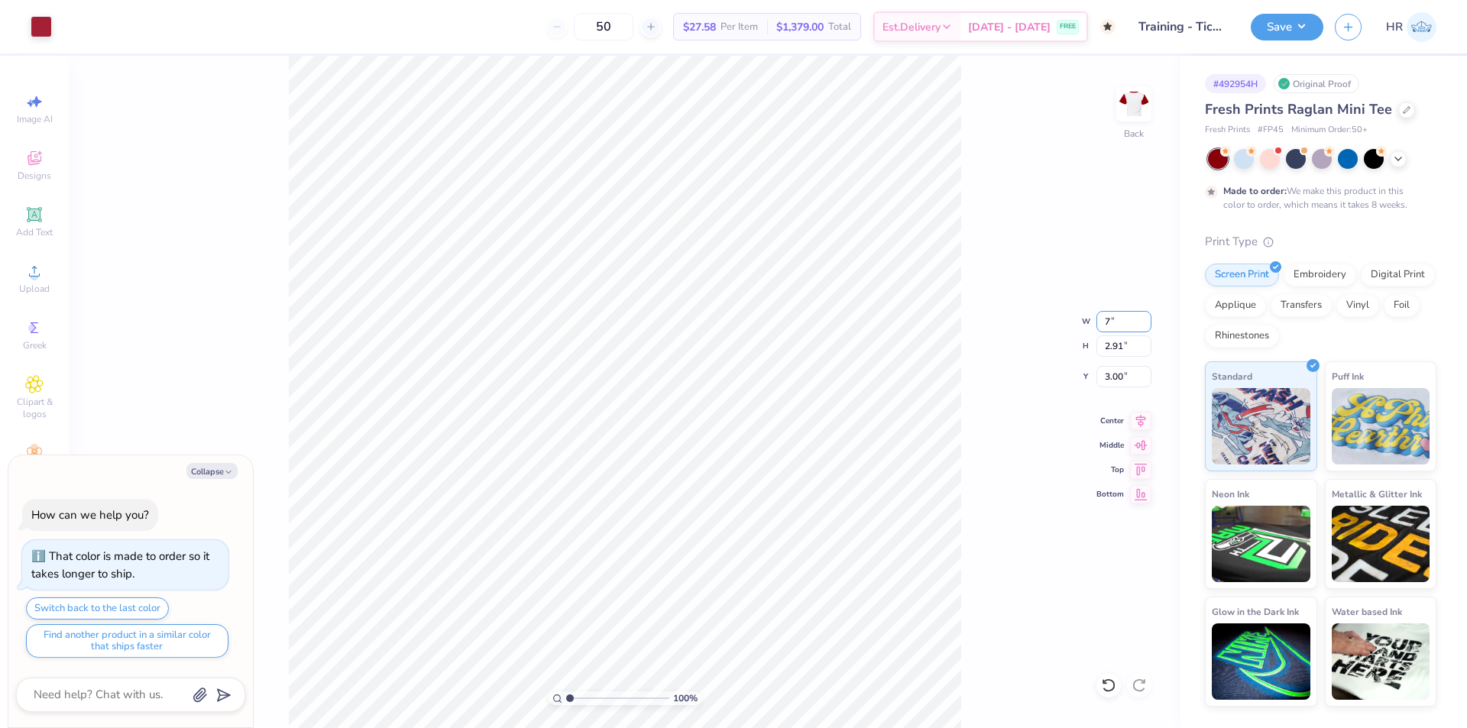
type textarea "x"
type input "7.00"
type input "2.65"
click at [1110, 377] on input "3.13" at bounding box center [1123, 376] width 55 height 21
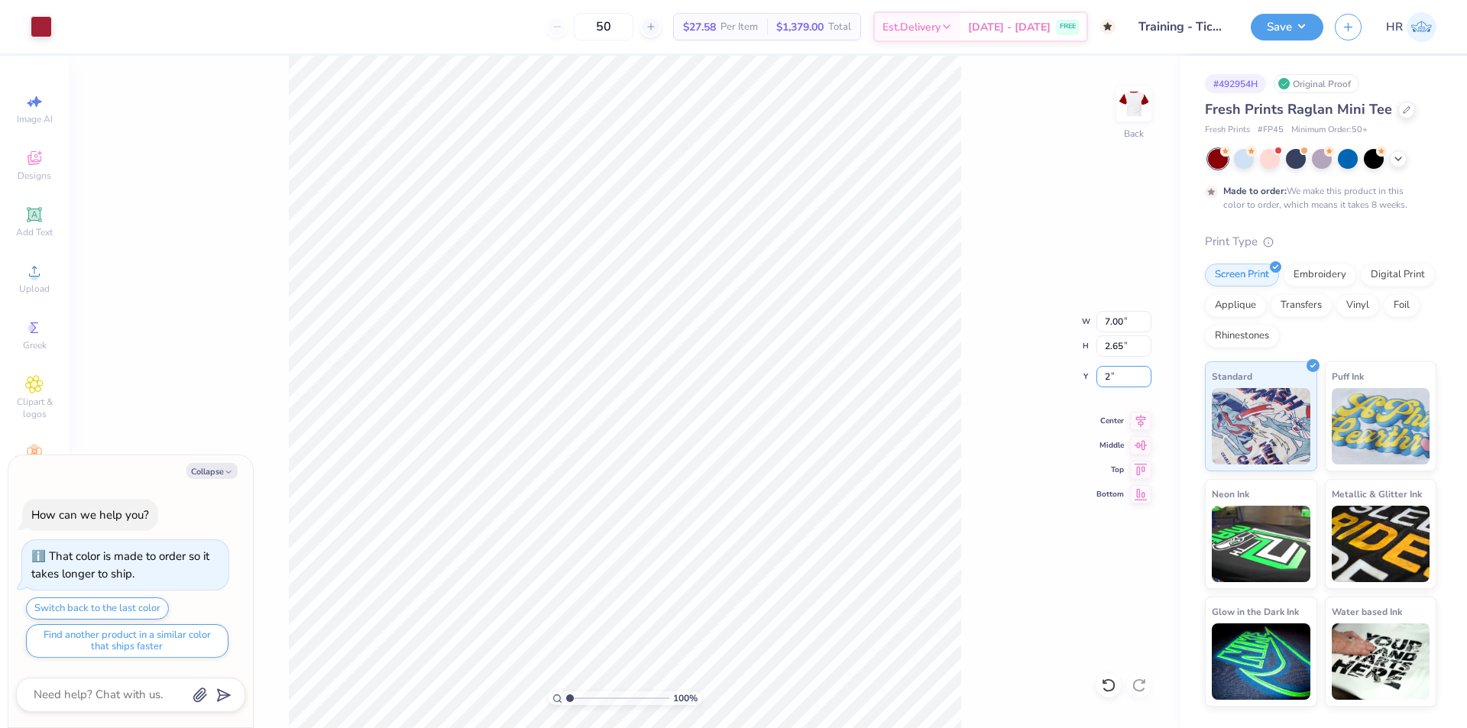
type input "2"
type textarea "x"
type input "2.00"
type textarea "x"
click at [1112, 381] on input "2.00" at bounding box center [1123, 376] width 55 height 21
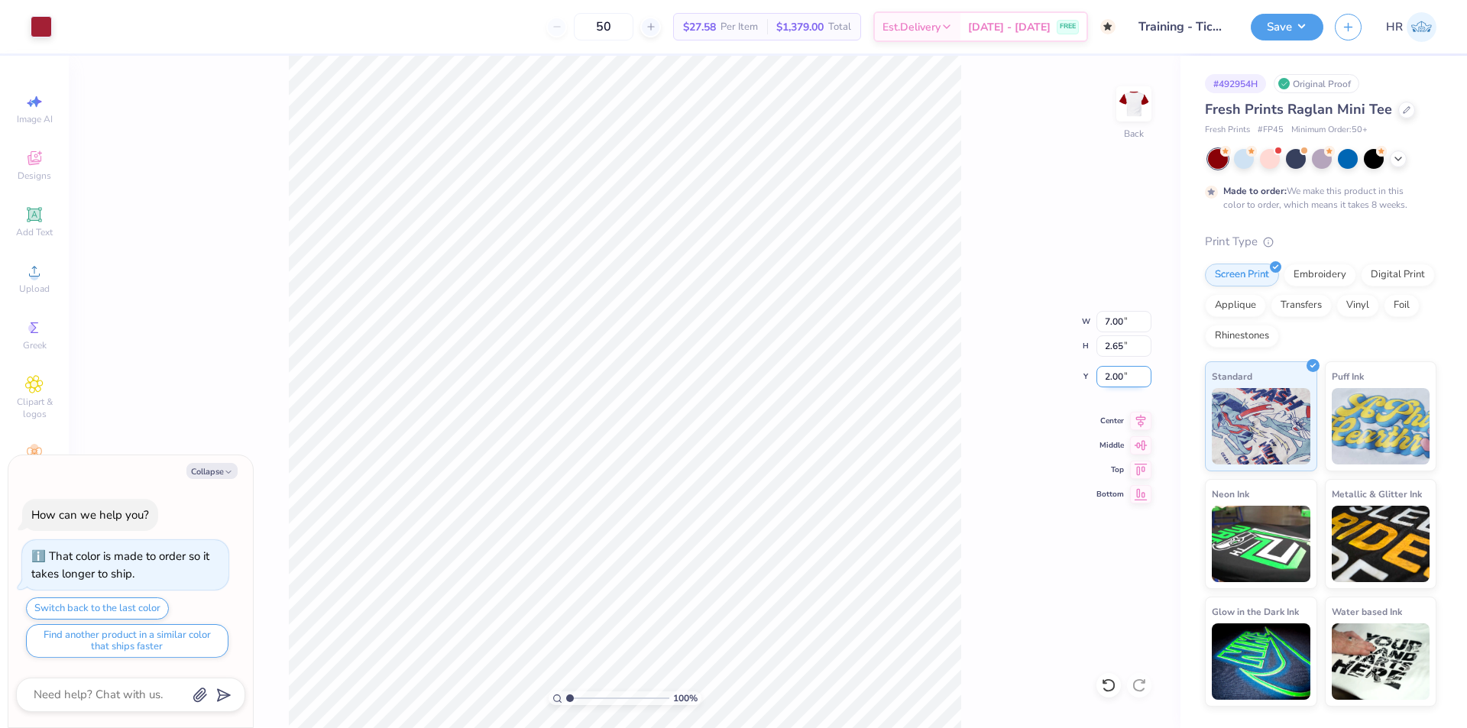
click at [1112, 381] on input "2.00" at bounding box center [1123, 376] width 55 height 21
type input "3"
type textarea "x"
type input "3.00"
click at [1109, 681] on icon at bounding box center [1108, 685] width 15 height 15
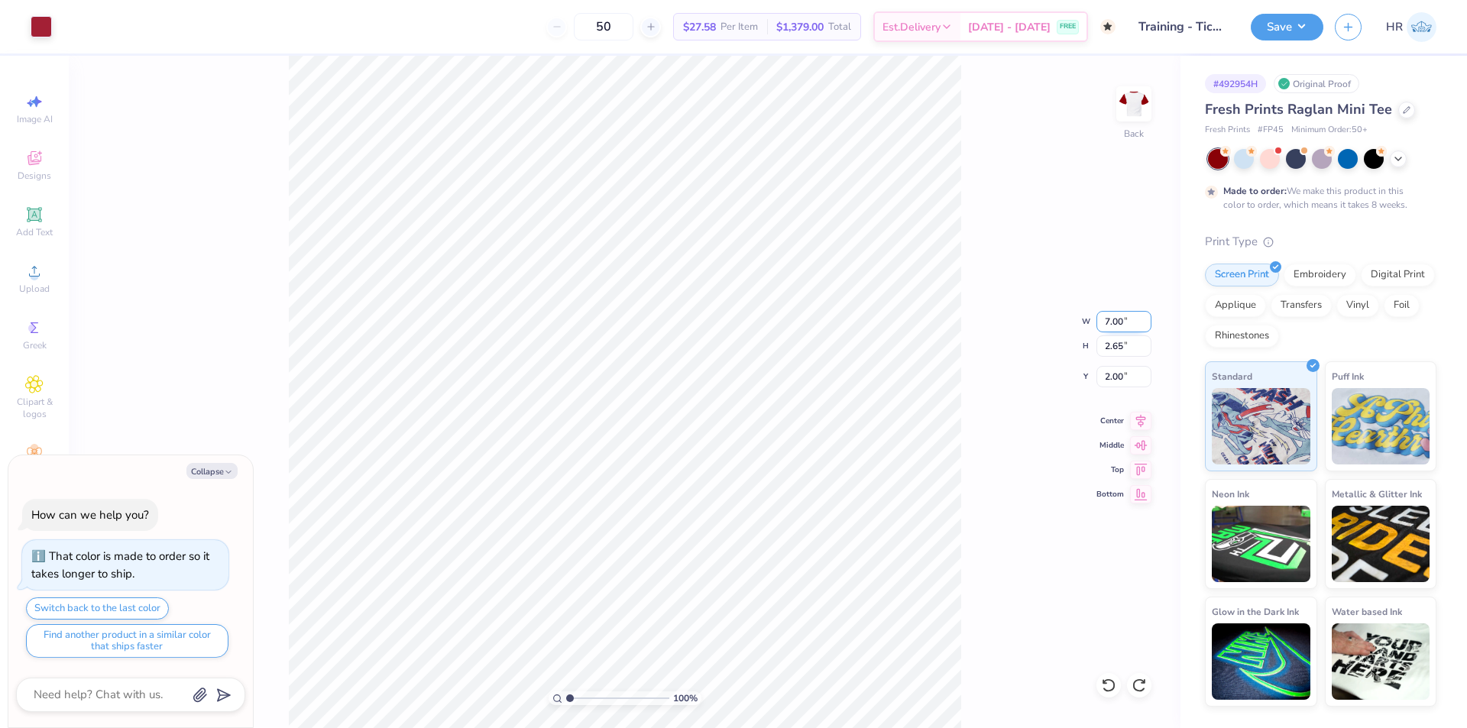
click at [1106, 322] on input "7.00" at bounding box center [1123, 321] width 55 height 21
click at [1300, 15] on button "Save" at bounding box center [1287, 24] width 73 height 27
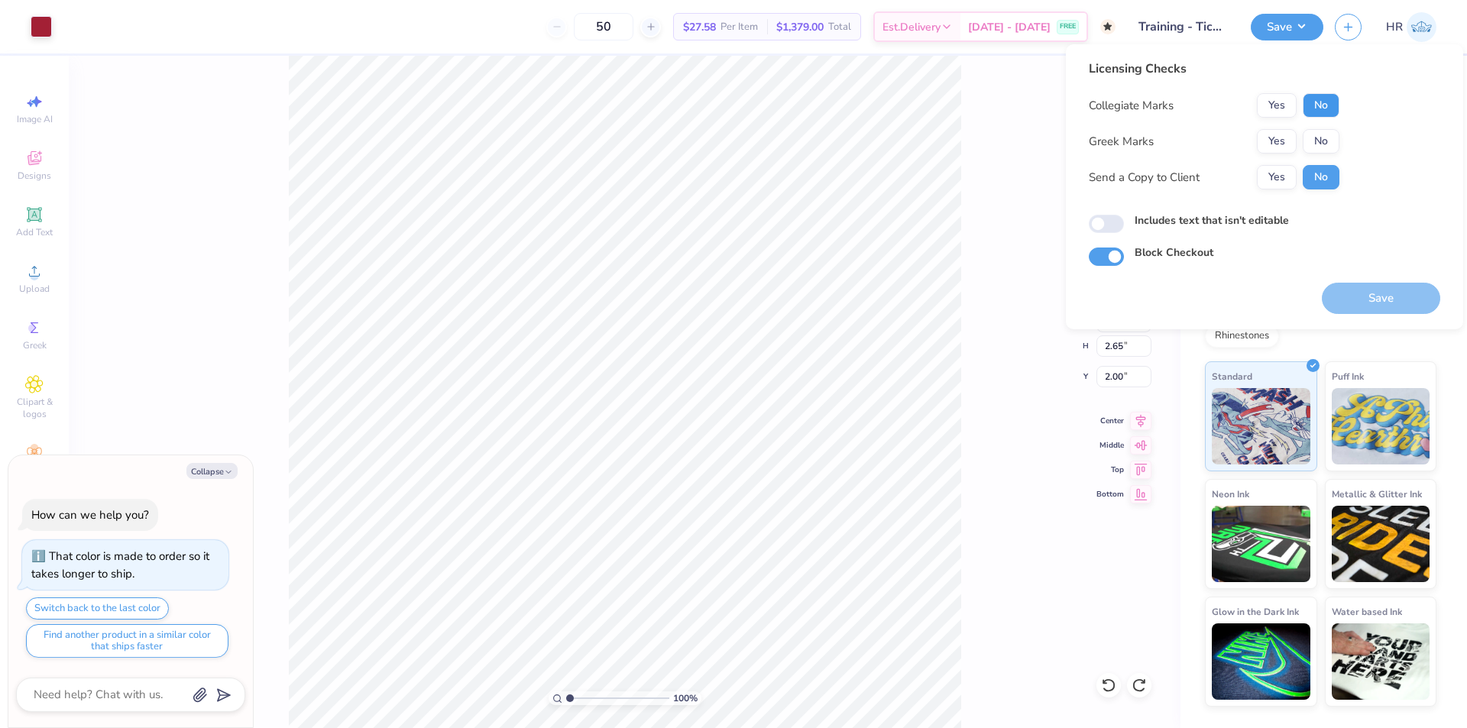
click at [1321, 104] on button "No" at bounding box center [1321, 105] width 37 height 24
click at [1319, 136] on button "No" at bounding box center [1321, 141] width 37 height 24
type textarea "x"
click at [1118, 222] on input "Includes text that isn't editable" at bounding box center [1106, 224] width 35 height 18
checkbox input "true"
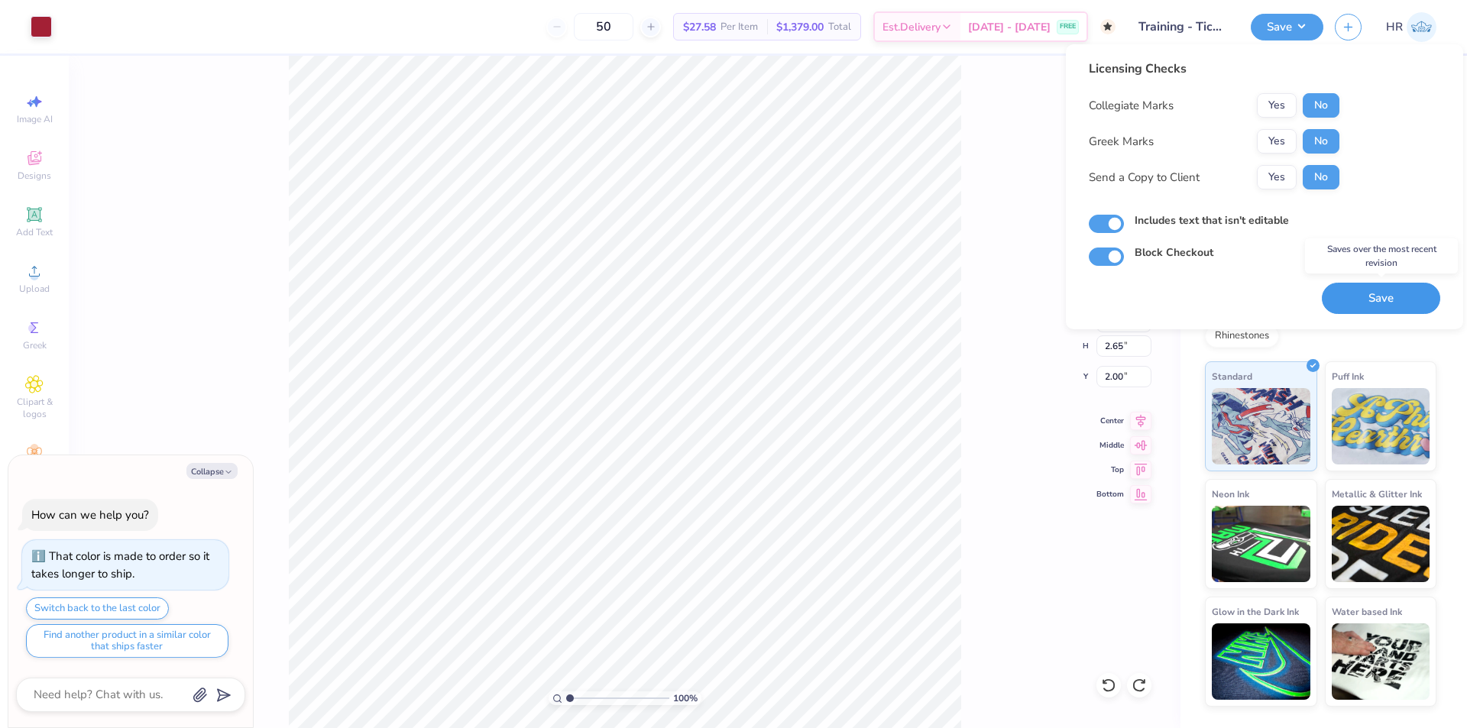
click at [1381, 293] on button "Save" at bounding box center [1381, 298] width 118 height 31
type textarea "x"
